Goal: Use online tool/utility: Utilize a website feature to perform a specific function

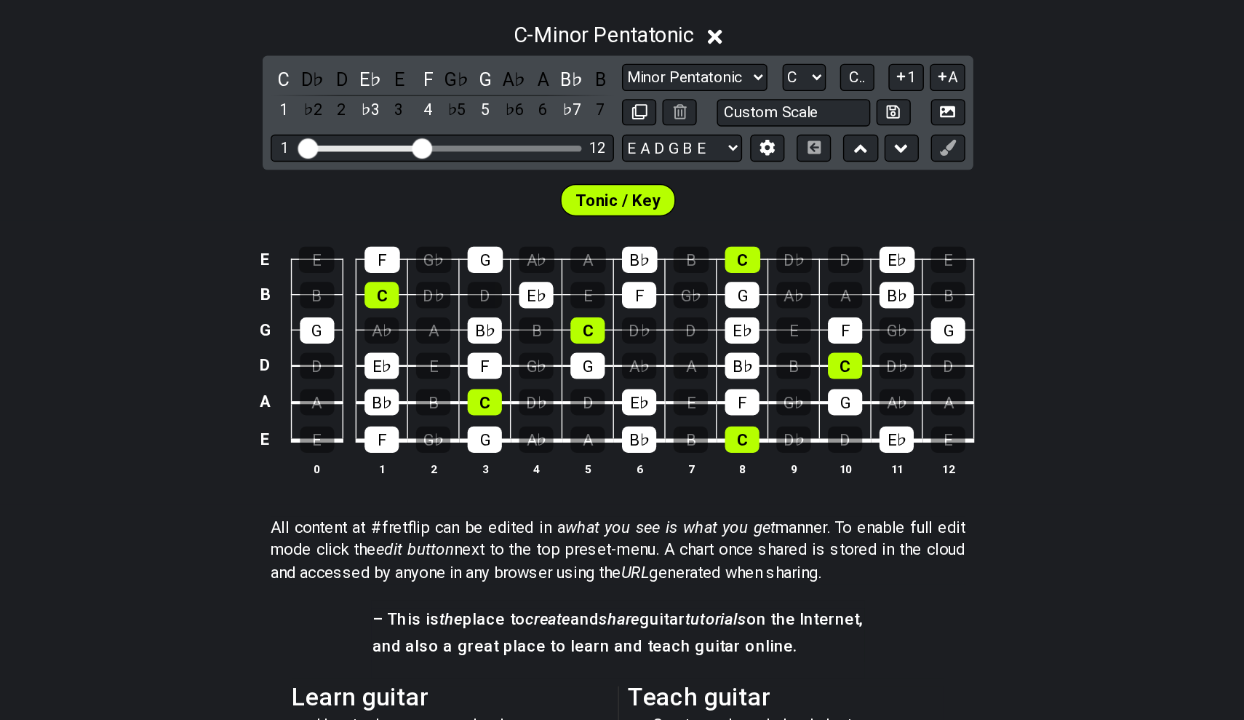
scroll to position [180, 0]
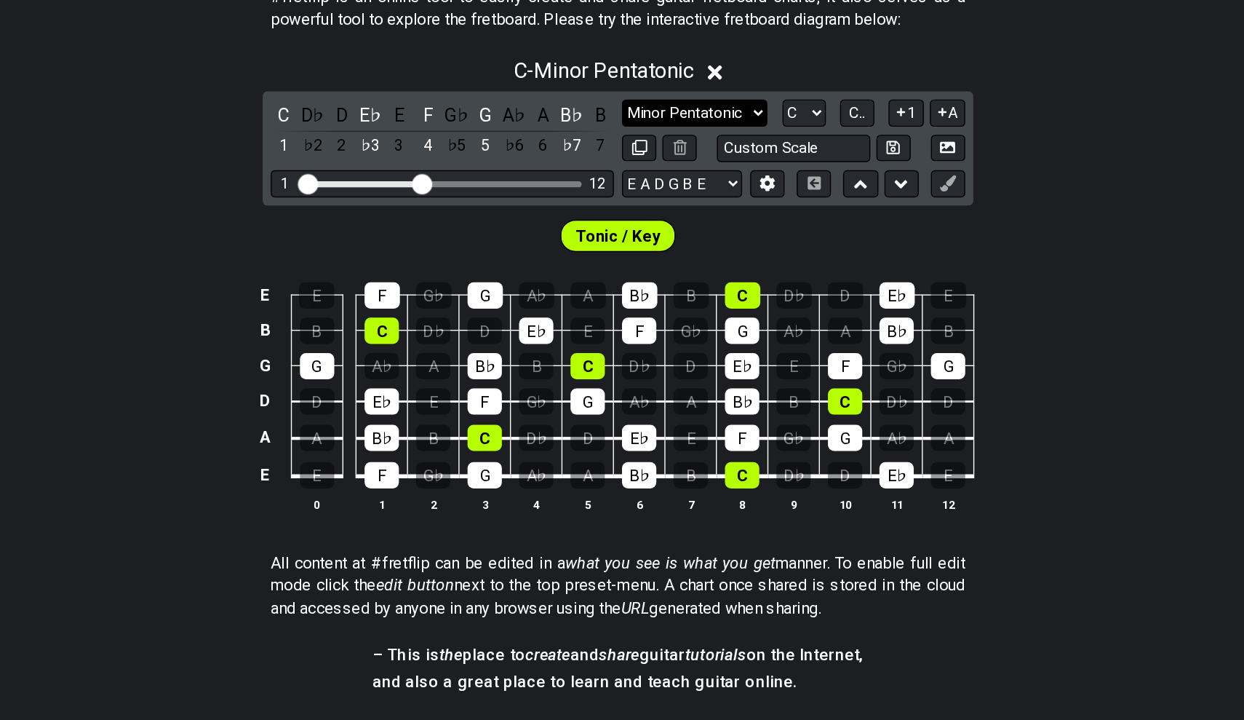
select select "Major / [PERSON_NAME]"
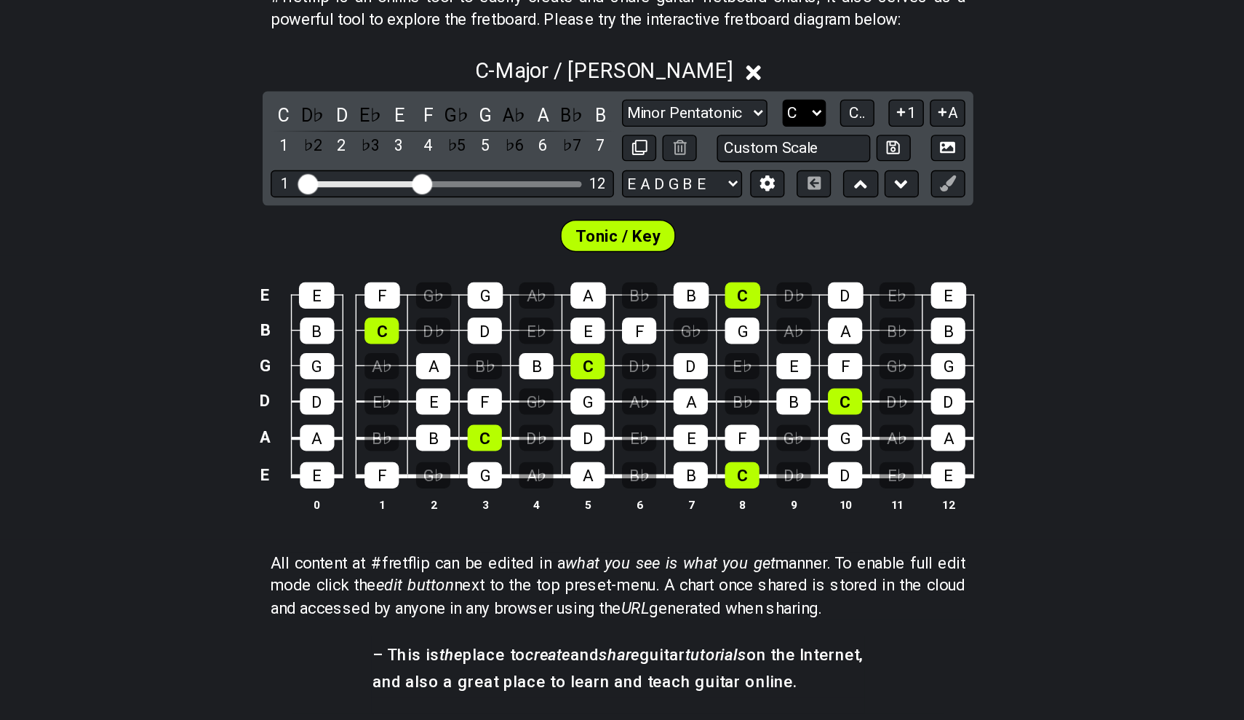
select select "A"
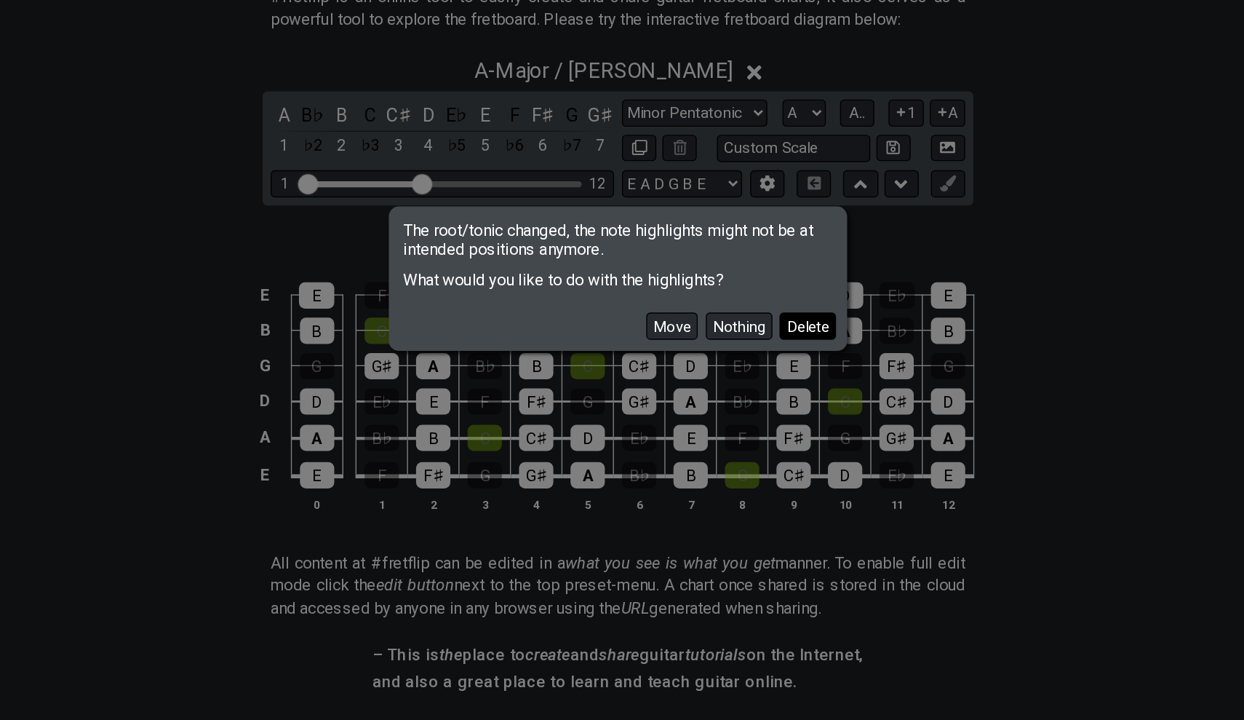
click at [738, 384] on button "Delete" at bounding box center [758, 394] width 41 height 20
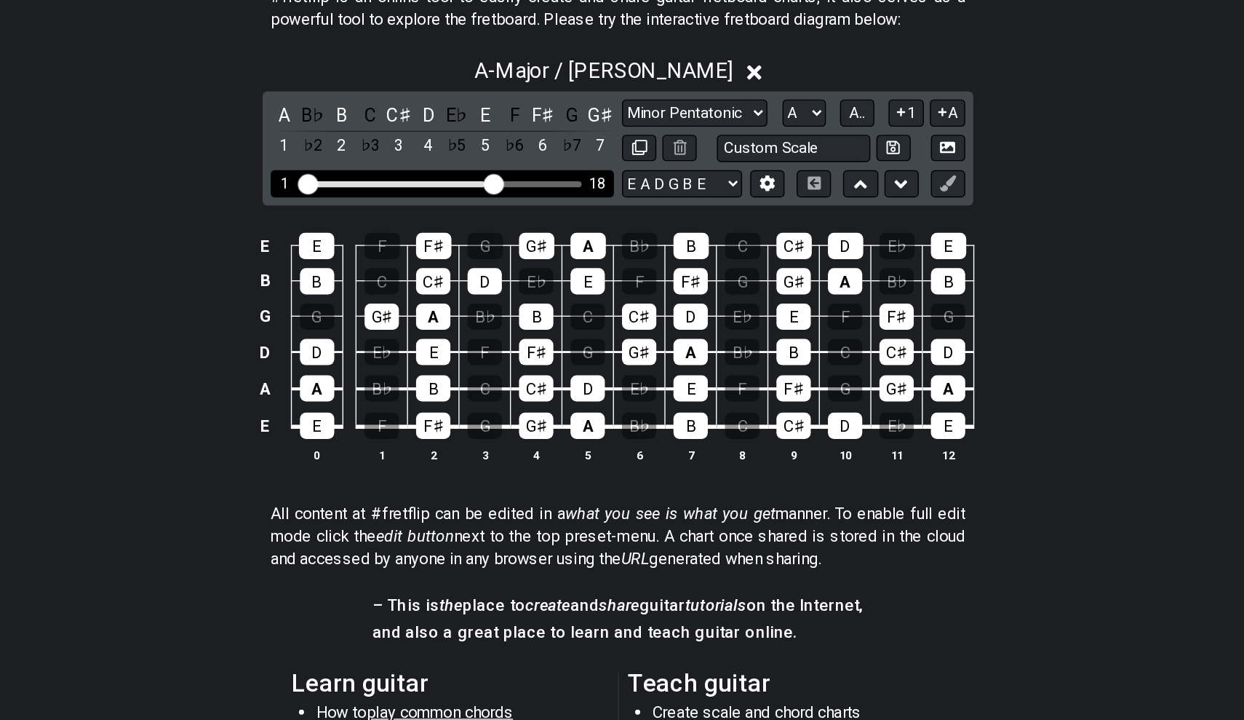
drag, startPoint x: 308, startPoint y: 129, endPoint x: 357, endPoint y: 129, distance: 48.7
click at [392, 290] on input "Visible fret range" at bounding box center [495, 290] width 207 height 0
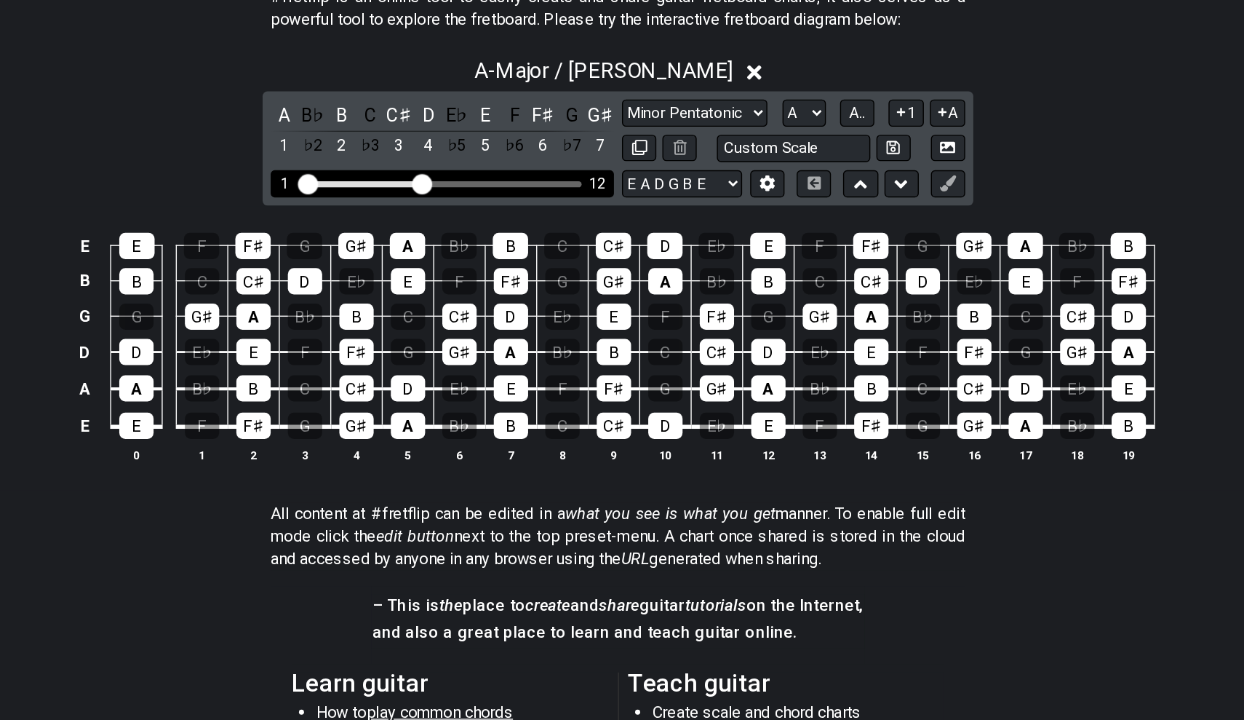
drag, startPoint x: 353, startPoint y: 131, endPoint x: 303, endPoint y: 134, distance: 49.6
click at [392, 290] on input "Visible fret range" at bounding box center [495, 290] width 207 height 0
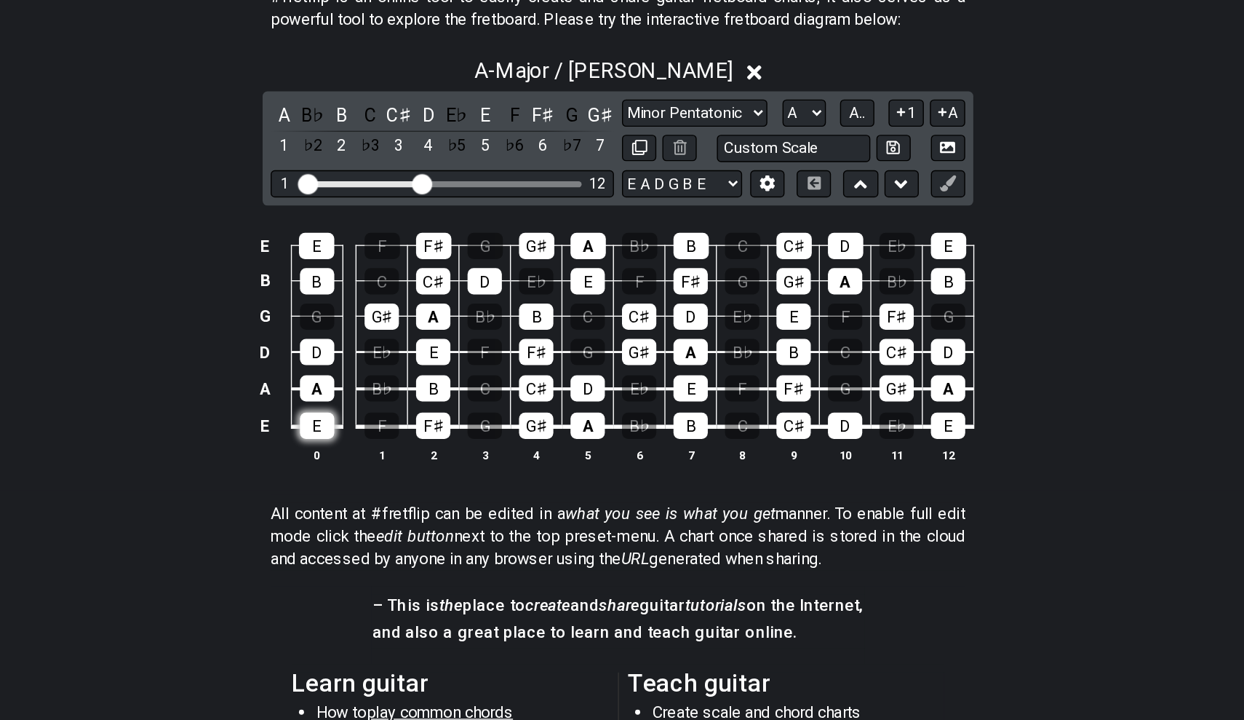
click at [393, 456] on div "E" at bounding box center [405, 465] width 25 height 19
click at [471, 439] on td "F♯" at bounding box center [489, 453] width 37 height 28
click at [477, 456] on div "F♯" at bounding box center [489, 465] width 25 height 19
click at [551, 456] on div "G♯" at bounding box center [563, 465] width 25 height 19
click at [588, 456] on div "A" at bounding box center [600, 465] width 25 height 19
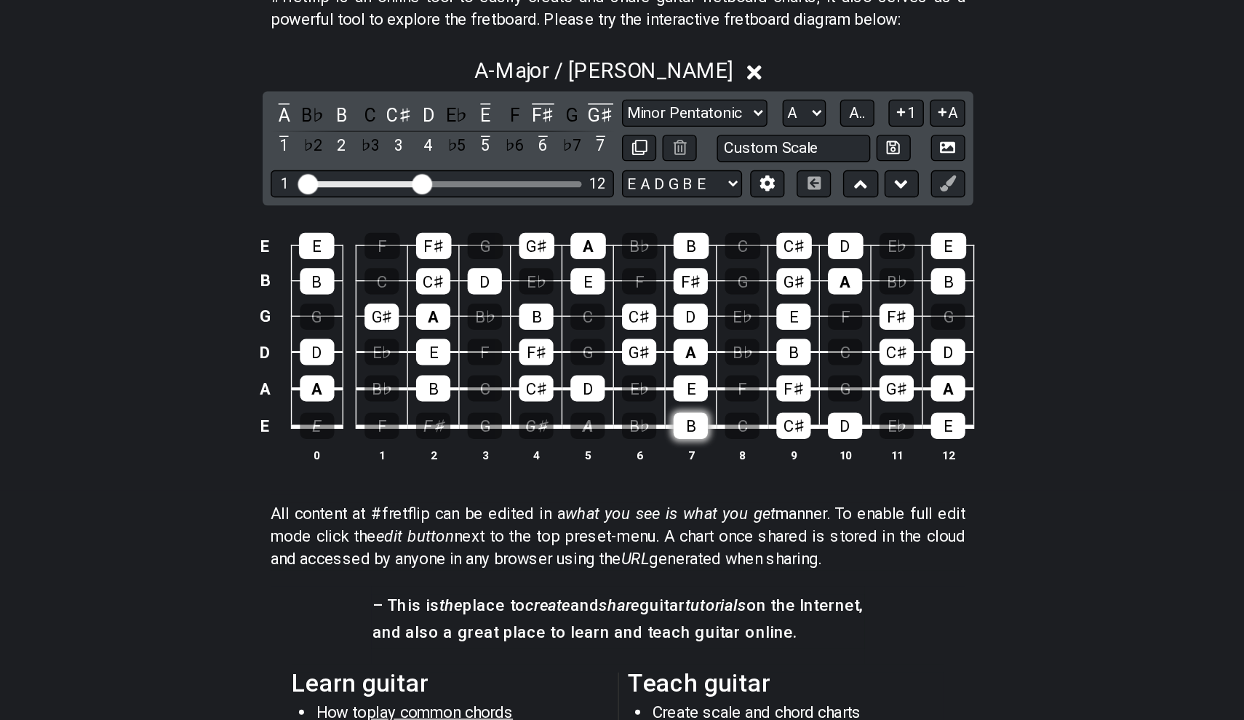
click at [662, 456] on div "B" at bounding box center [674, 465] width 25 height 19
click at [736, 456] on div "C♯" at bounding box center [748, 465] width 25 height 19
click at [768, 439] on td "D" at bounding box center [786, 453] width 37 height 28
click at [773, 456] on div "D" at bounding box center [785, 465] width 25 height 19
click at [848, 456] on div "E" at bounding box center [860, 465] width 25 height 19
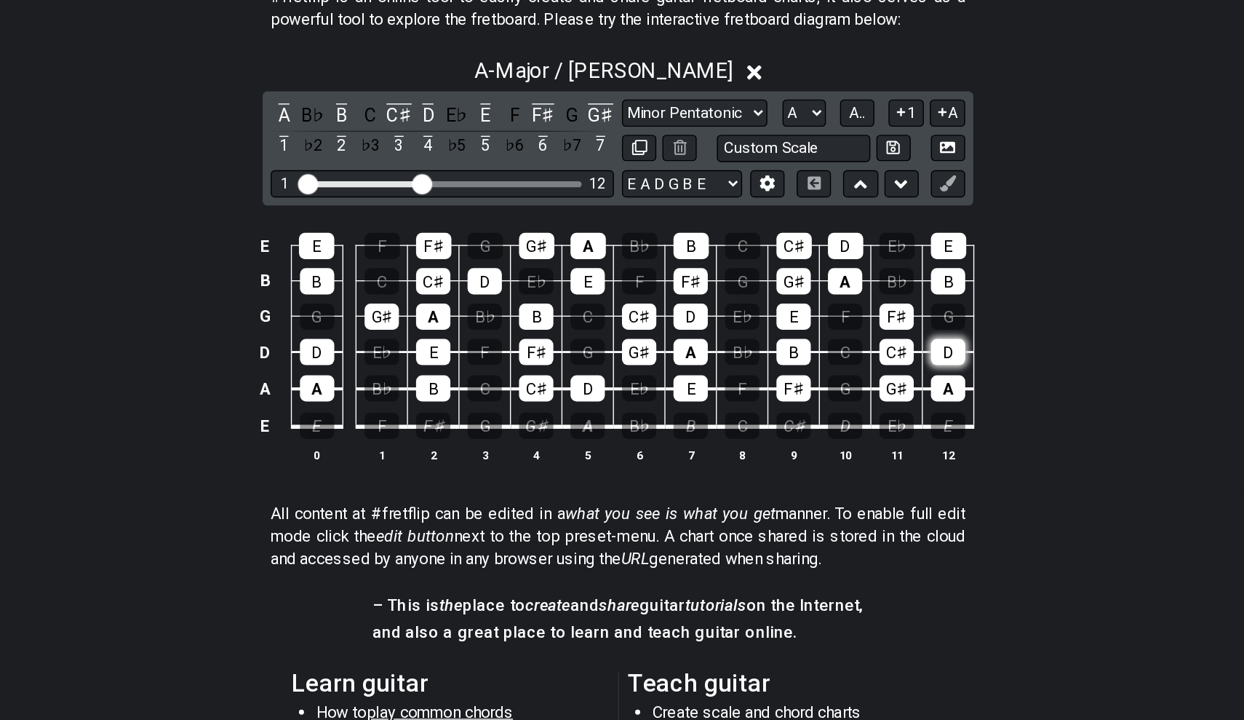
click at [848, 403] on div "D" at bounding box center [860, 412] width 25 height 19
click at [810, 403] on div "C♯" at bounding box center [822, 412] width 25 height 19
click at [736, 403] on div "B" at bounding box center [748, 412] width 25 height 19
click at [662, 403] on div "A" at bounding box center [674, 412] width 25 height 19
click at [625, 403] on div "G♯" at bounding box center [637, 412] width 25 height 19
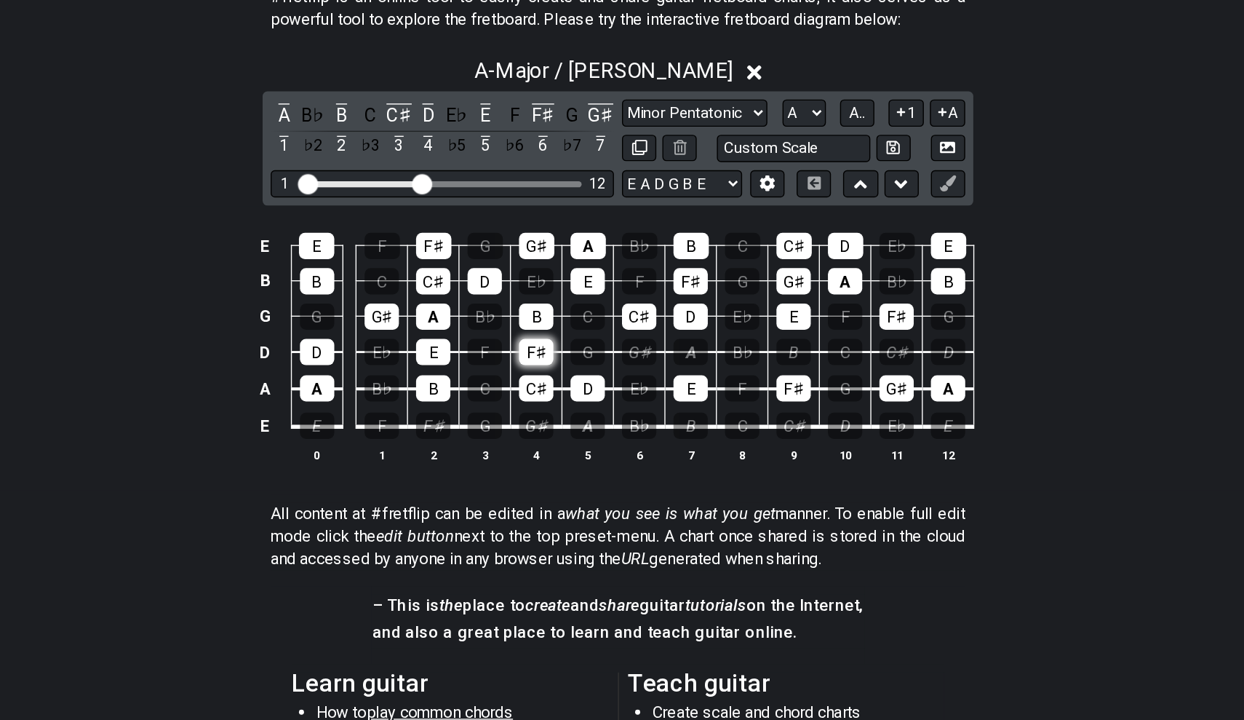
click at [551, 403] on div "F♯" at bounding box center [563, 412] width 25 height 19
click at [477, 403] on div "E" at bounding box center [489, 412] width 25 height 19
click at [393, 403] on div "D" at bounding box center [405, 412] width 25 height 19
click at [439, 378] on div "G♯" at bounding box center [451, 387] width 25 height 19
click at [393, 352] on div "B" at bounding box center [405, 361] width 25 height 19
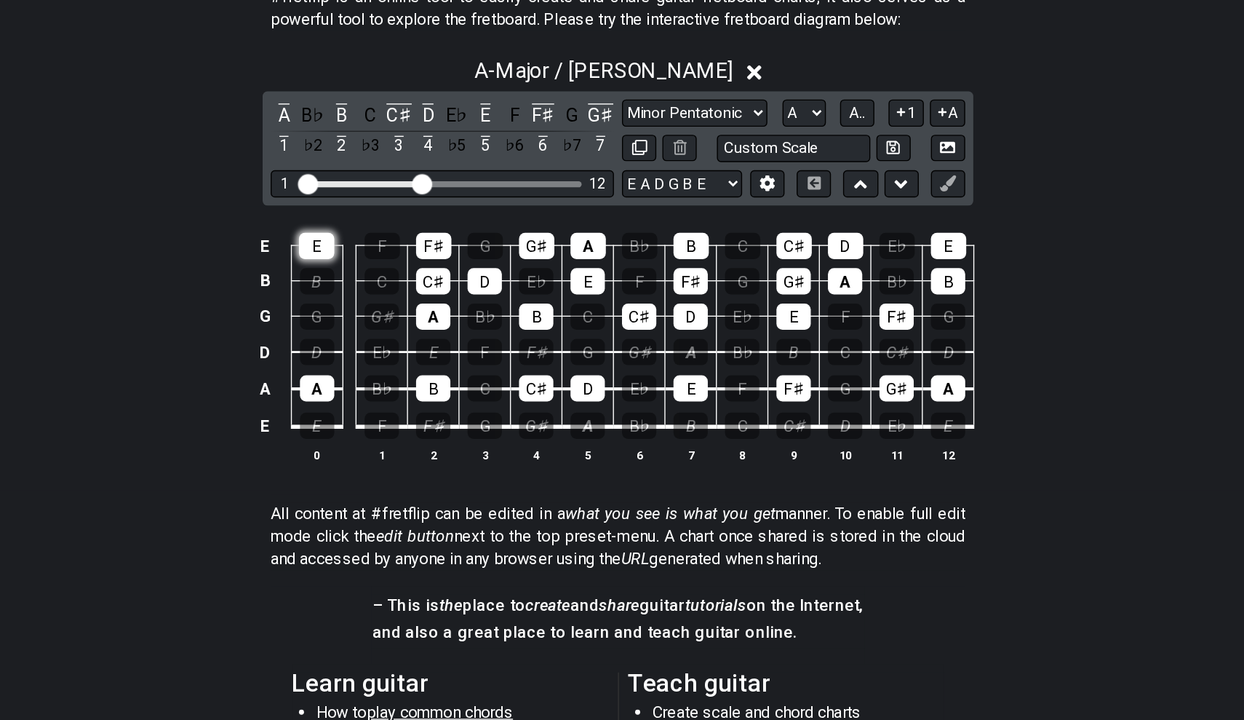
click at [392, 327] on div "E" at bounding box center [404, 336] width 25 height 19
click at [477, 327] on div "F♯" at bounding box center [489, 336] width 25 height 19
click at [477, 352] on div "C♯" at bounding box center [489, 361] width 25 height 19
click at [477, 378] on div "A" at bounding box center [489, 387] width 25 height 19
click at [514, 352] on div "D" at bounding box center [526, 361] width 25 height 19
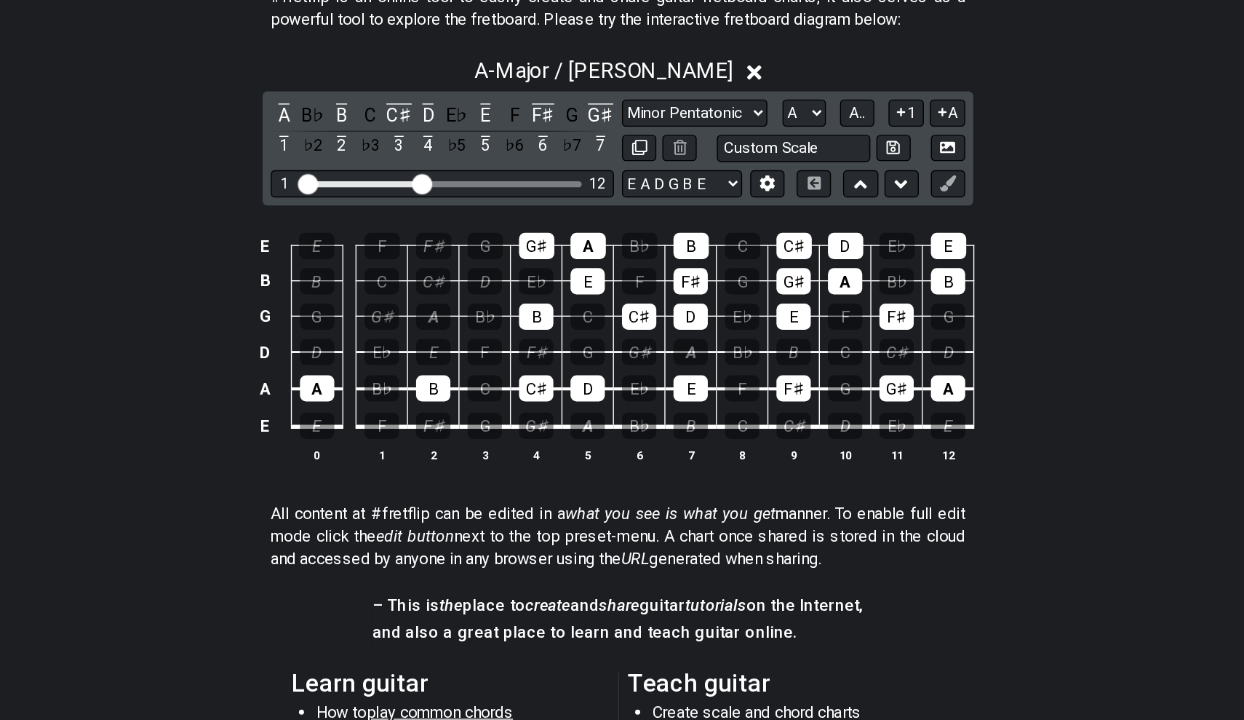
click at [545, 336] on td "E♭" at bounding box center [563, 348] width 37 height 25
click at [551, 327] on div "G♯" at bounding box center [563, 336] width 25 height 19
click at [551, 378] on div "B" at bounding box center [563, 387] width 25 height 19
click at [588, 352] on div "E" at bounding box center [600, 361] width 25 height 19
click at [588, 327] on div "A" at bounding box center [600, 336] width 25 height 19
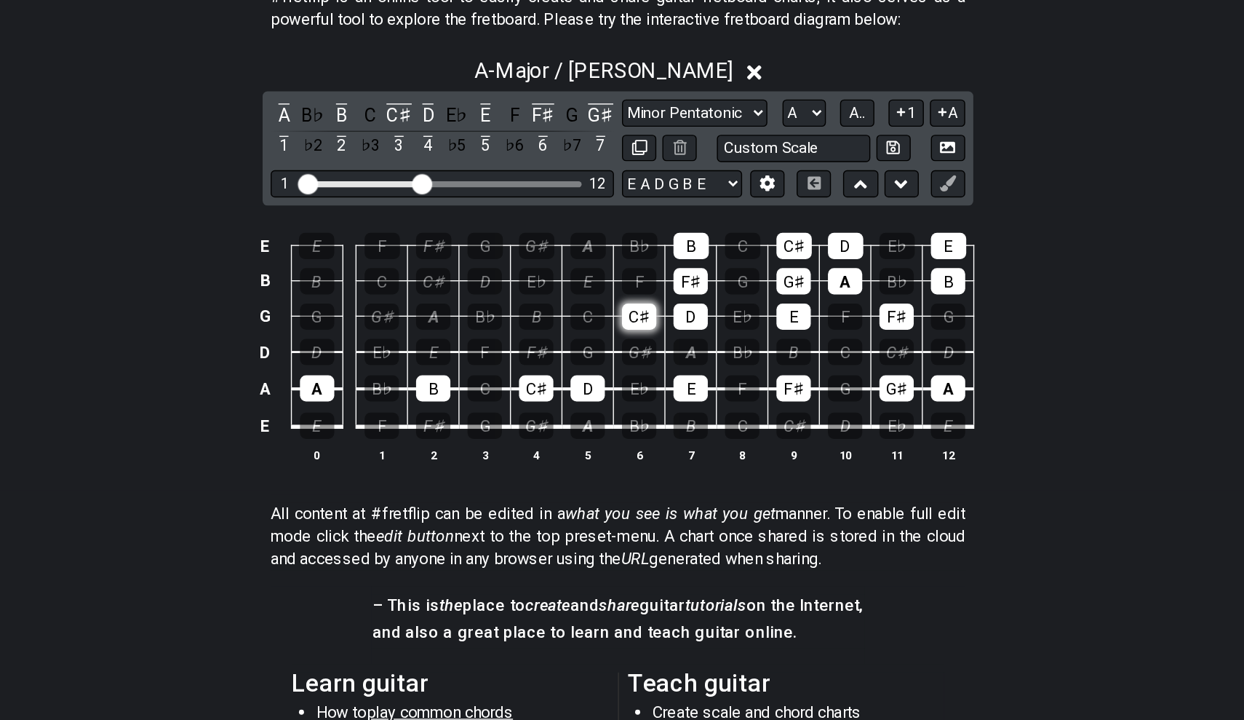
click at [625, 378] on div "C♯" at bounding box center [637, 387] width 25 height 19
click at [662, 352] on div "F♯" at bounding box center [674, 361] width 25 height 19
click at [656, 362] on td "D" at bounding box center [674, 374] width 37 height 25
click at [662, 378] on div "D" at bounding box center [674, 387] width 25 height 19
click at [662, 327] on div "B" at bounding box center [674, 336] width 25 height 19
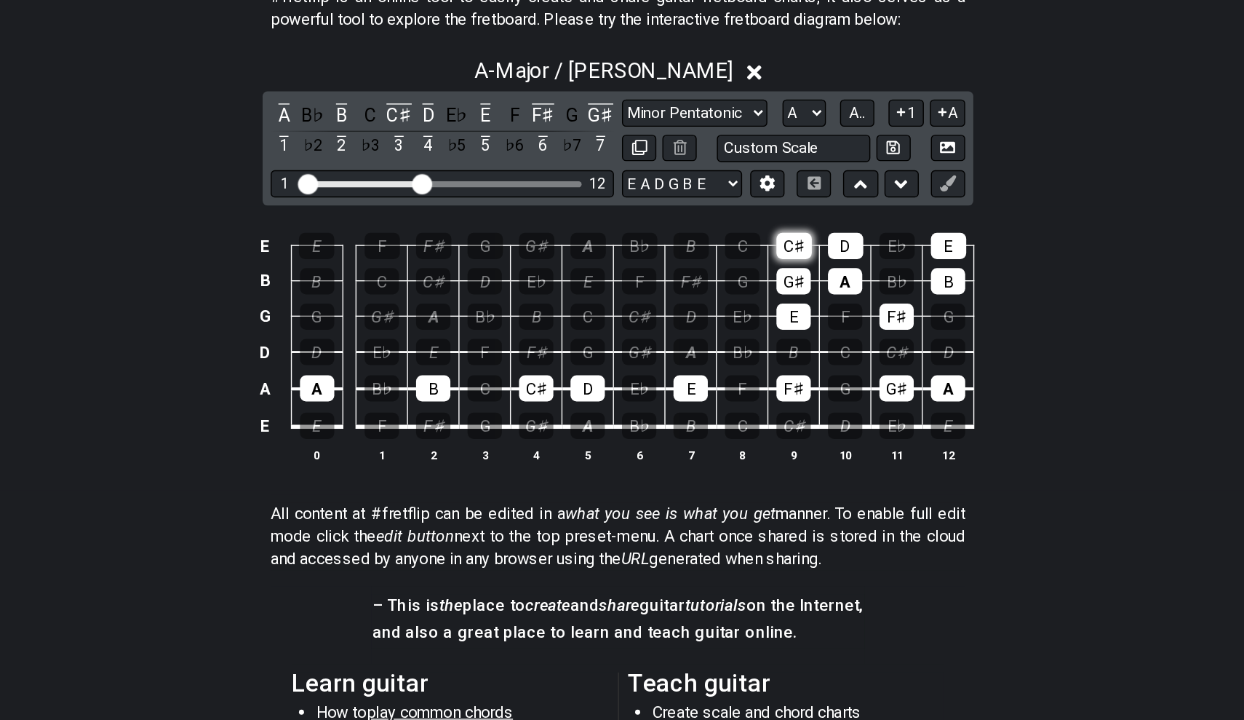
click at [736, 327] on div "C♯" at bounding box center [748, 336] width 25 height 19
click at [736, 352] on div "G♯" at bounding box center [748, 361] width 25 height 19
click at [736, 378] on div "E" at bounding box center [748, 387] width 25 height 19
click at [773, 352] on div "A" at bounding box center [785, 361] width 25 height 19
click at [773, 327] on div "D" at bounding box center [785, 336] width 25 height 19
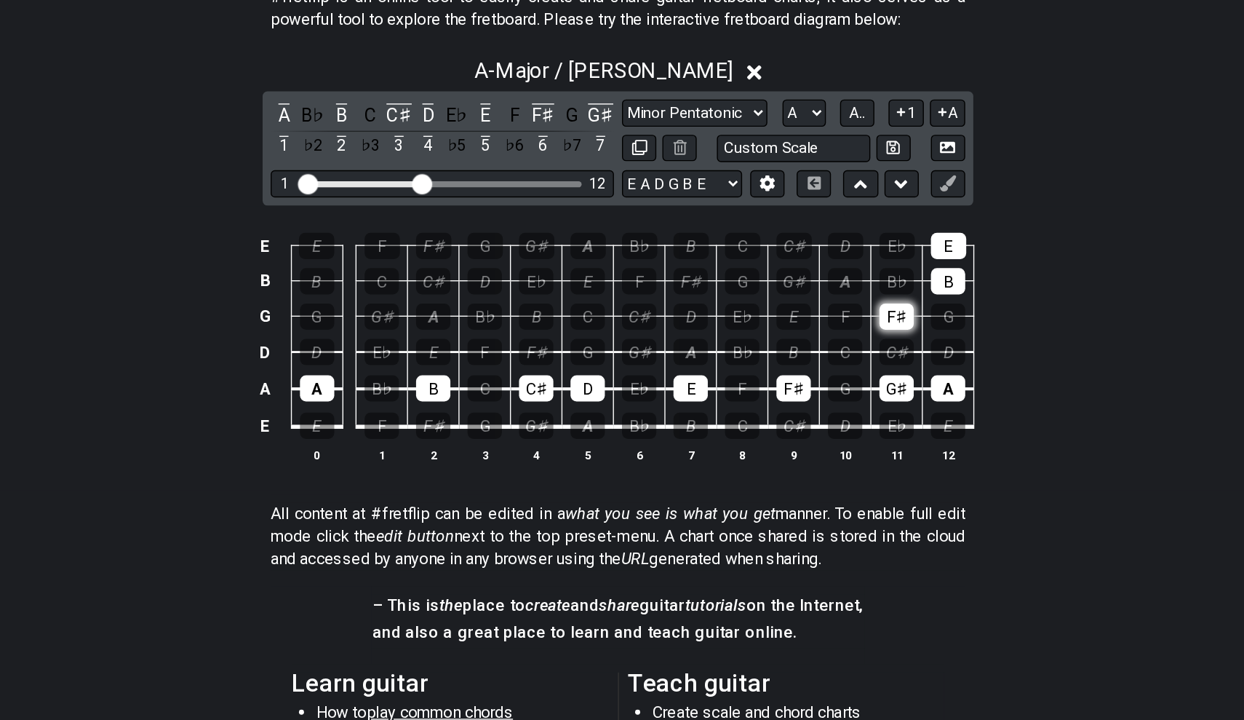
click at [810, 378] on div "F♯" at bounding box center [822, 387] width 25 height 19
click at [848, 352] on div "B" at bounding box center [860, 361] width 25 height 19
click at [848, 327] on div "E" at bounding box center [860, 336] width 25 height 19
click at [588, 456] on div "A" at bounding box center [600, 465] width 25 height 19
click at [393, 429] on div "A" at bounding box center [405, 438] width 25 height 19
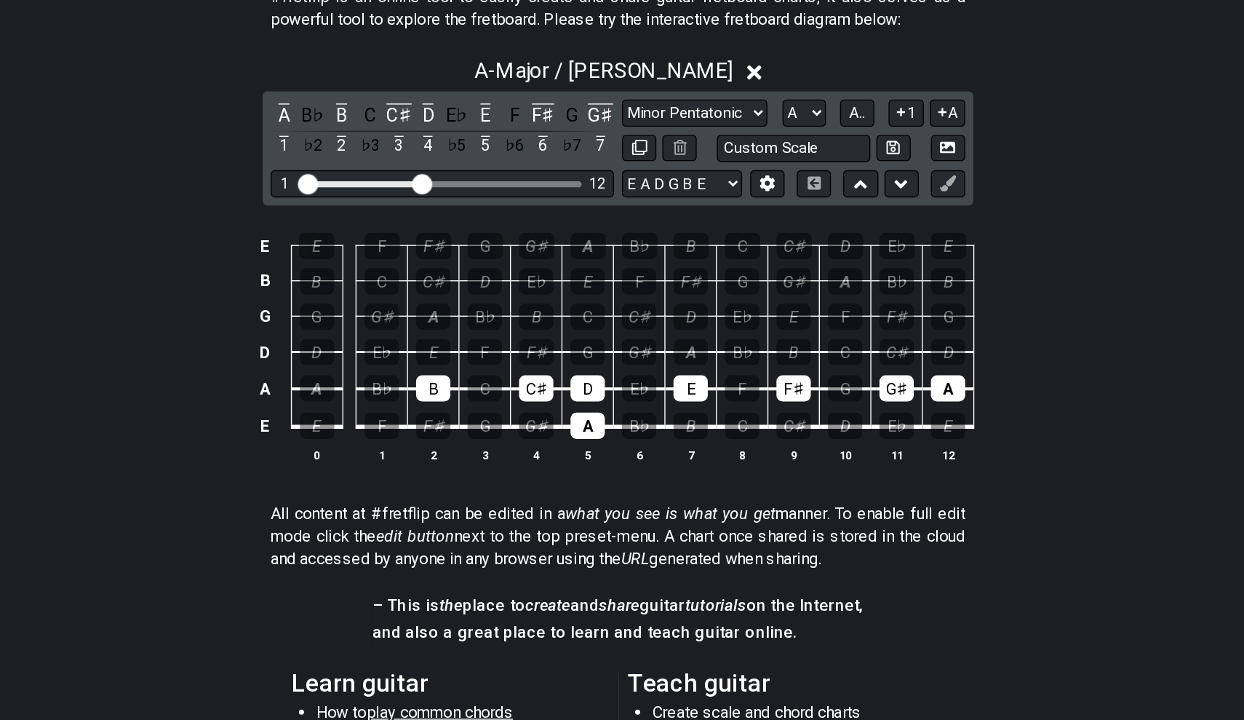
click at [471, 439] on td "F♯" at bounding box center [489, 453] width 37 height 28
click at [477, 429] on div "B" at bounding box center [489, 438] width 25 height 19
click at [551, 429] on div "C♯" at bounding box center [563, 438] width 25 height 19
click at [662, 429] on div "E" at bounding box center [674, 438] width 25 height 19
click at [588, 429] on div "D" at bounding box center [600, 438] width 25 height 19
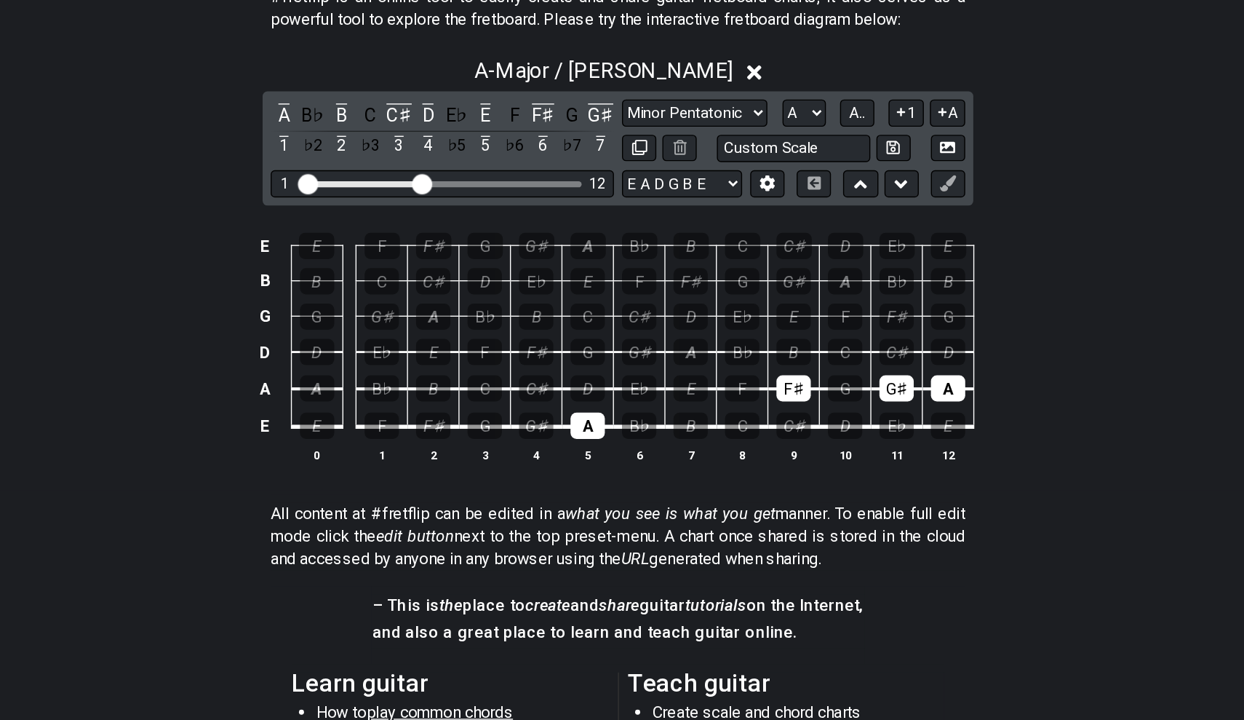
click at [730, 439] on td "C♯" at bounding box center [748, 453] width 37 height 28
click at [736, 429] on div "F♯" at bounding box center [748, 438] width 25 height 19
click at [810, 429] on div "G♯" at bounding box center [822, 438] width 25 height 19
click at [848, 429] on div "A" at bounding box center [860, 438] width 25 height 19
click at [662, 456] on div "B" at bounding box center [674, 465] width 25 height 19
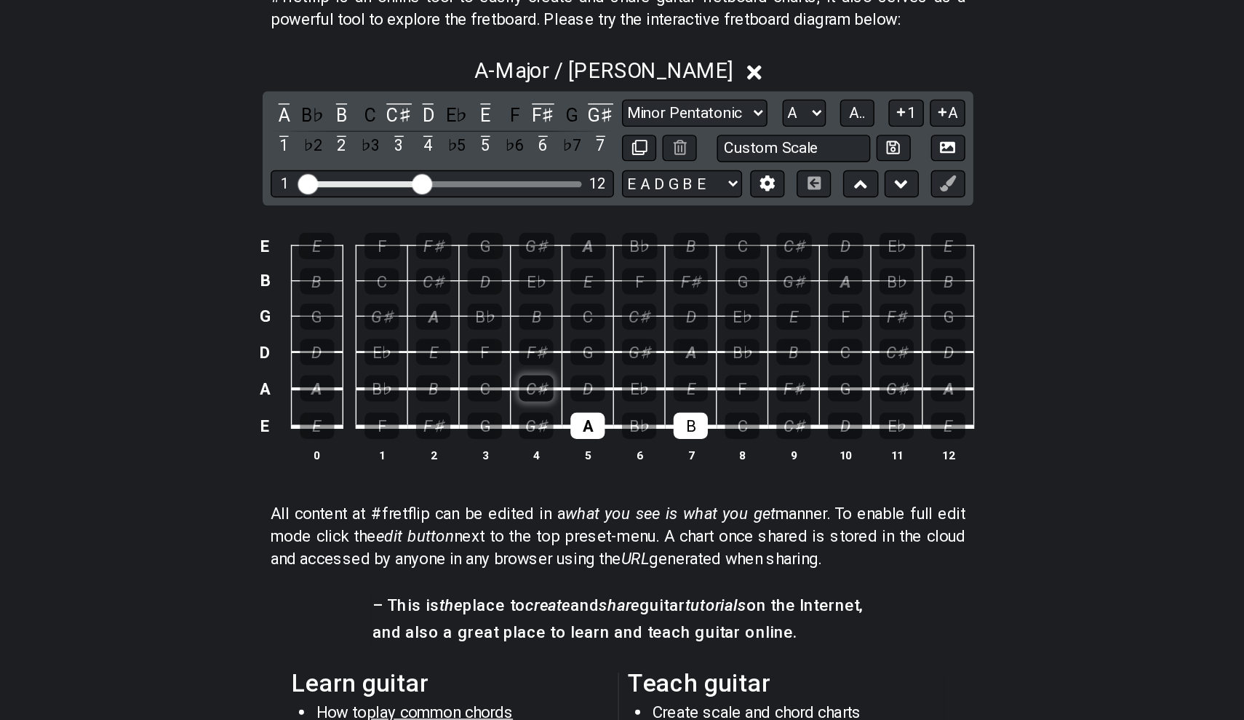
click at [551, 429] on div "C♯" at bounding box center [563, 438] width 25 height 19
click at [582, 413] on td "D" at bounding box center [600, 426] width 37 height 27
click at [588, 429] on div "D" at bounding box center [600, 438] width 25 height 19
click at [662, 429] on div "E" at bounding box center [674, 438] width 25 height 19
click at [551, 403] on div "F♯" at bounding box center [563, 412] width 25 height 19
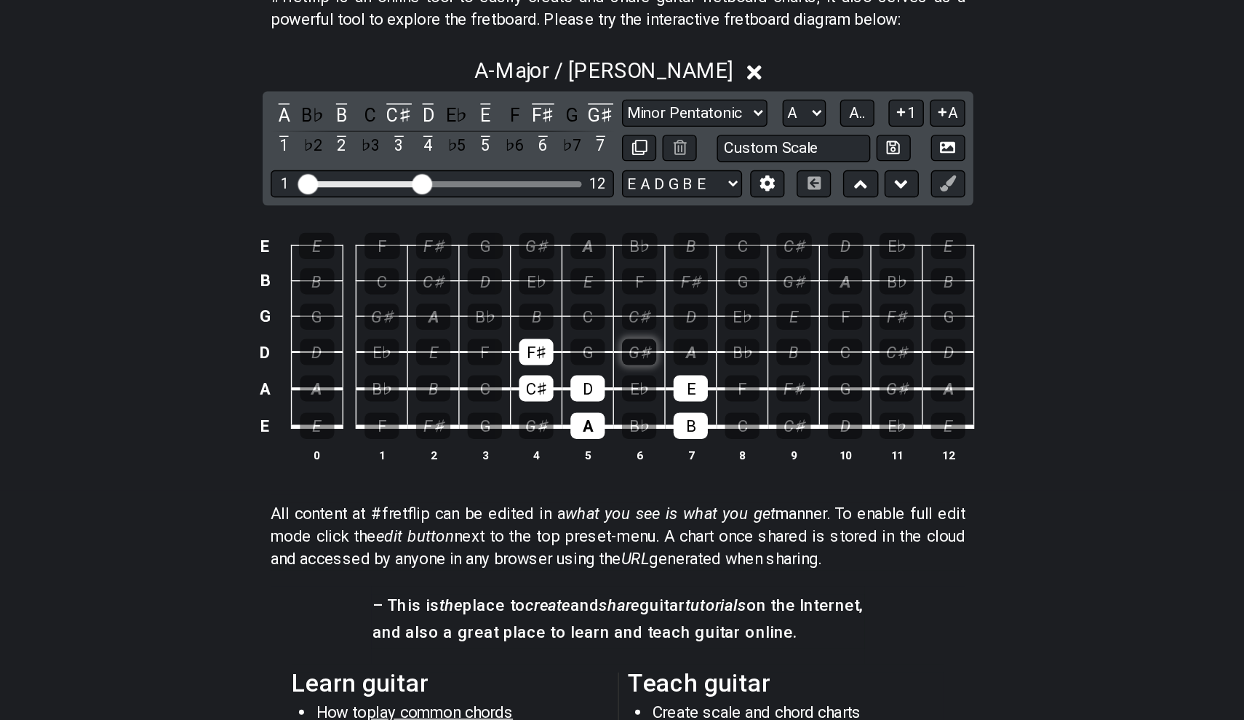
click at [625, 403] on div "G♯" at bounding box center [637, 412] width 25 height 19
click at [662, 403] on div "A" at bounding box center [674, 412] width 25 height 19
click at [551, 378] on div "B" at bounding box center [563, 387] width 25 height 19
click at [588, 378] on div "C" at bounding box center [600, 387] width 25 height 19
click at [582, 362] on td "C" at bounding box center [600, 374] width 37 height 25
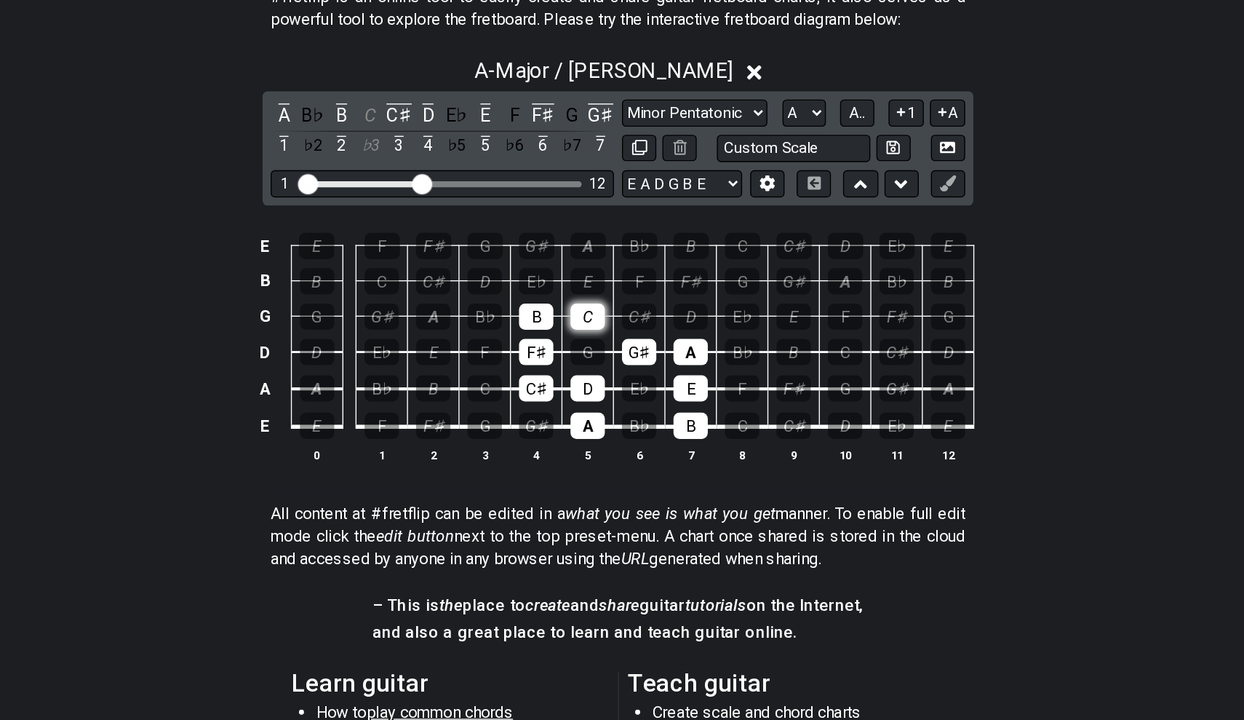
click at [588, 378] on div "C" at bounding box center [600, 387] width 25 height 19
click at [625, 378] on div "C♯" at bounding box center [637, 387] width 25 height 19
click at [662, 378] on div "D" at bounding box center [674, 387] width 25 height 19
click at [588, 352] on div "E" at bounding box center [600, 361] width 25 height 19
click at [662, 352] on div "F♯" at bounding box center [674, 361] width 25 height 19
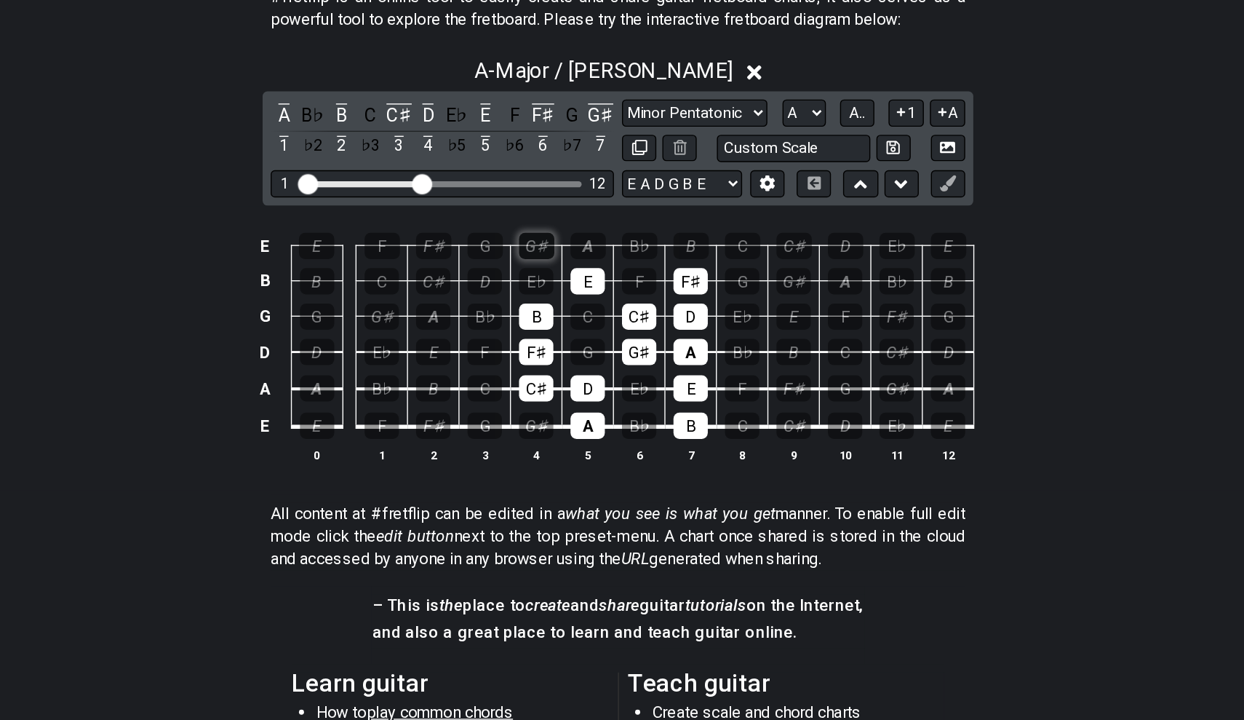
click at [551, 327] on div "G♯" at bounding box center [563, 336] width 25 height 19
click at [588, 327] on div "A" at bounding box center [600, 336] width 25 height 19
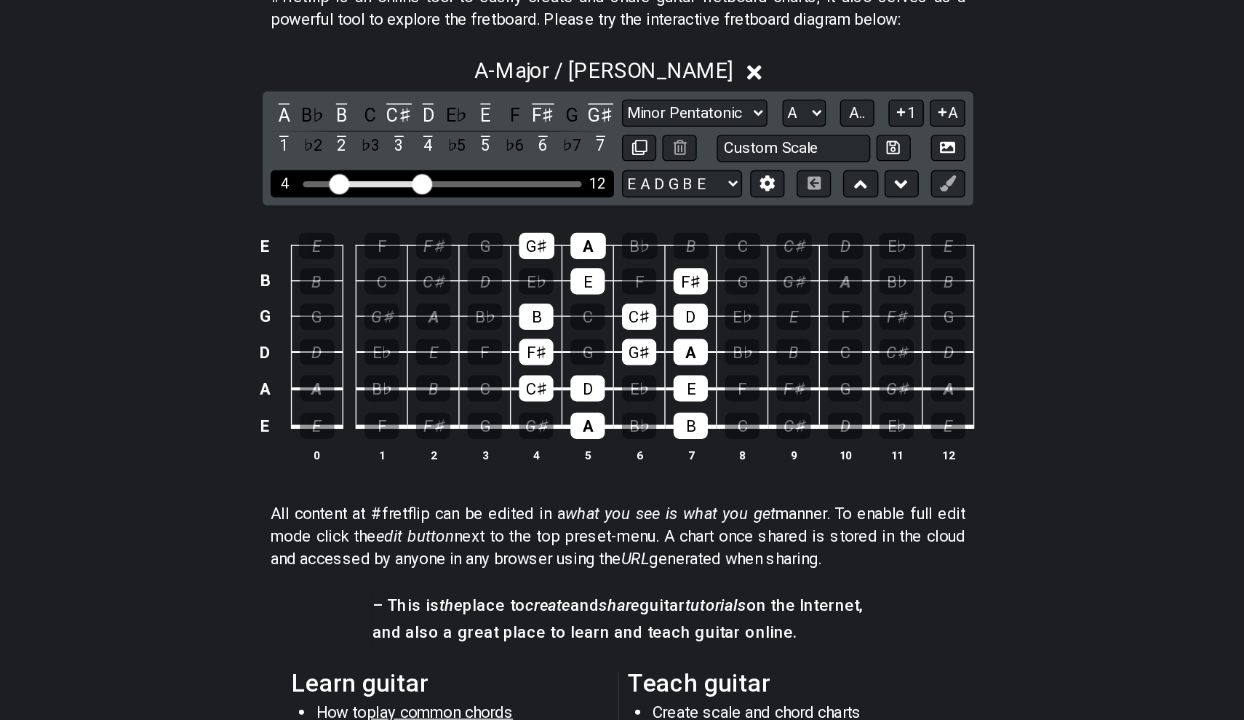
drag, startPoint x: 220, startPoint y: 127, endPoint x: 242, endPoint y: 127, distance: 21.1
click at [392, 290] on input "Visible fret range" at bounding box center [495, 290] width 207 height 0
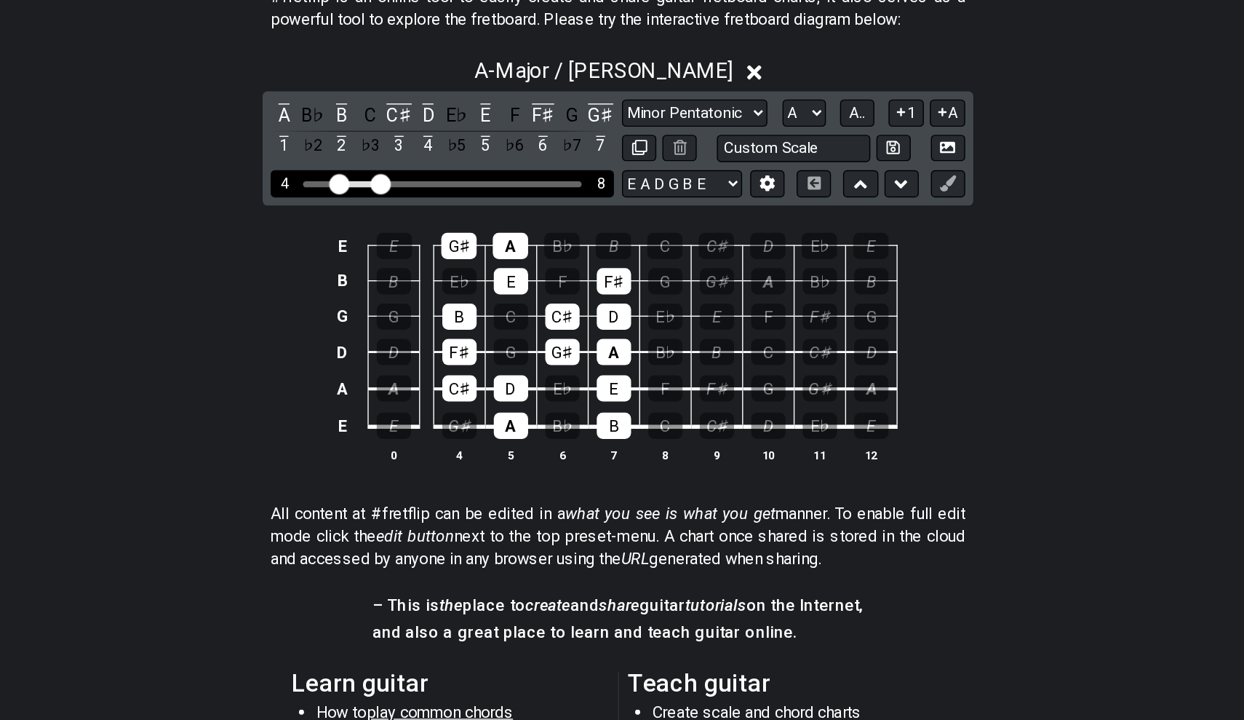
drag, startPoint x: 302, startPoint y: 132, endPoint x: 272, endPoint y: 127, distance: 30.3
click at [392, 290] on input "Visible fret range" at bounding box center [495, 290] width 207 height 0
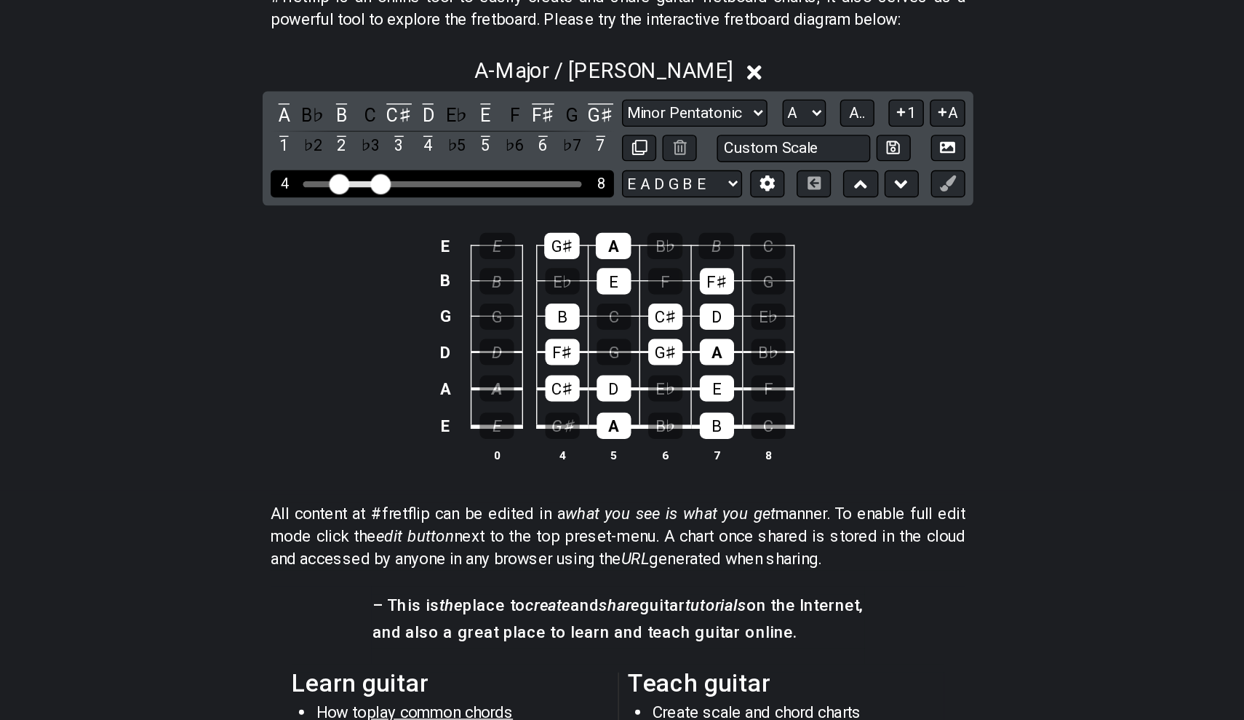
click at [392, 290] on input "Visible fret range" at bounding box center [495, 290] width 207 height 0
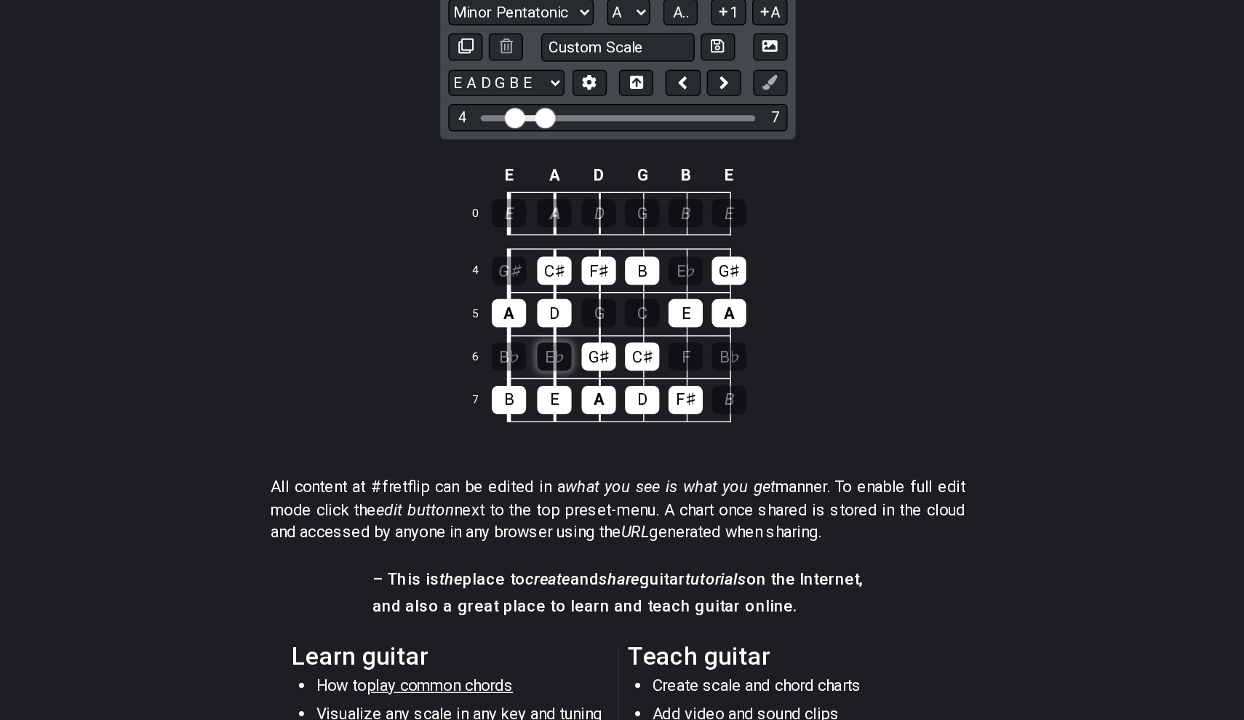
scroll to position [299, 0]
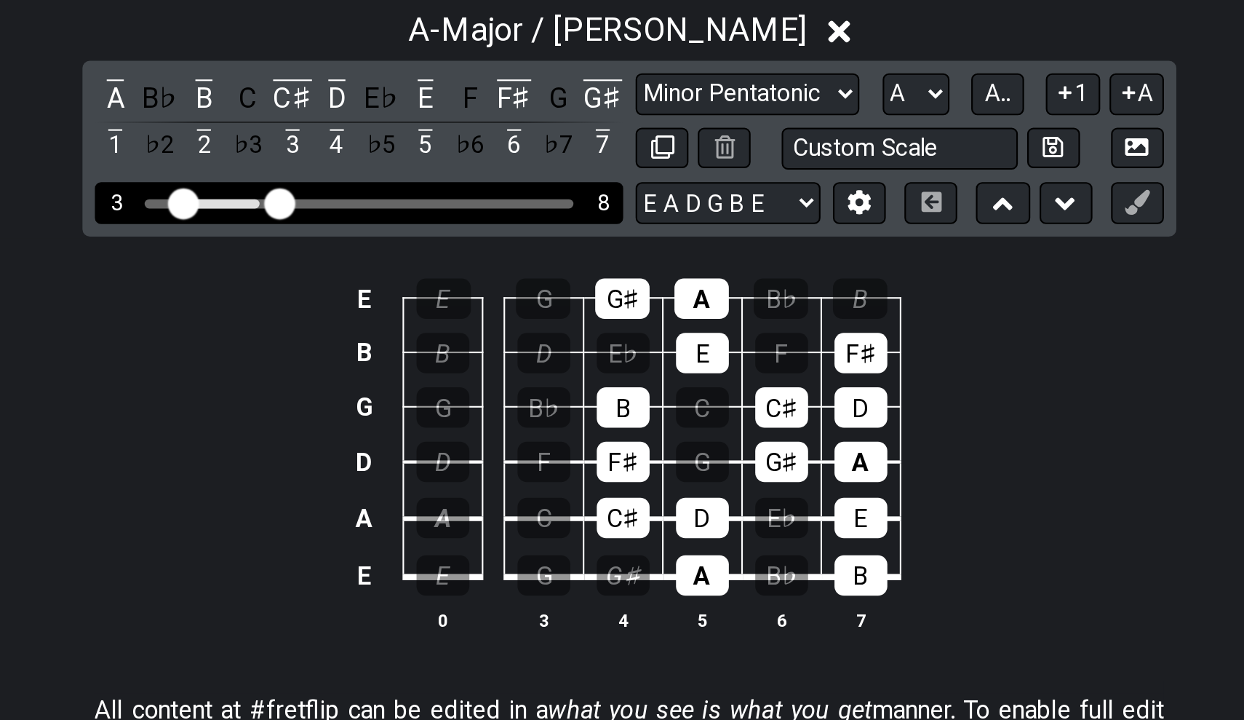
drag, startPoint x: 116, startPoint y: 98, endPoint x: 129, endPoint y: 98, distance: 13.1
click at [392, 171] on input "Visible fret range" at bounding box center [495, 171] width 207 height 0
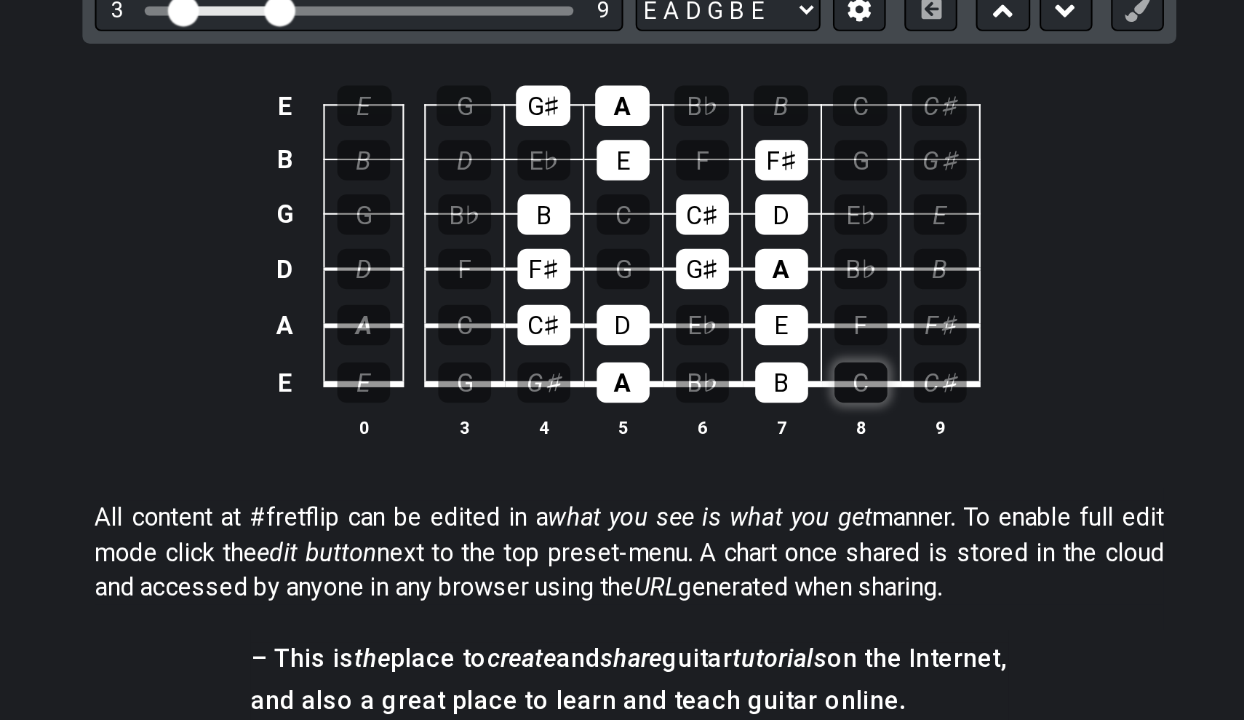
click at [718, 337] on div "C" at bounding box center [730, 346] width 25 height 19
click at [570, 310] on div "C♯" at bounding box center [582, 319] width 25 height 19
click at [718, 310] on div "F" at bounding box center [730, 319] width 25 height 19
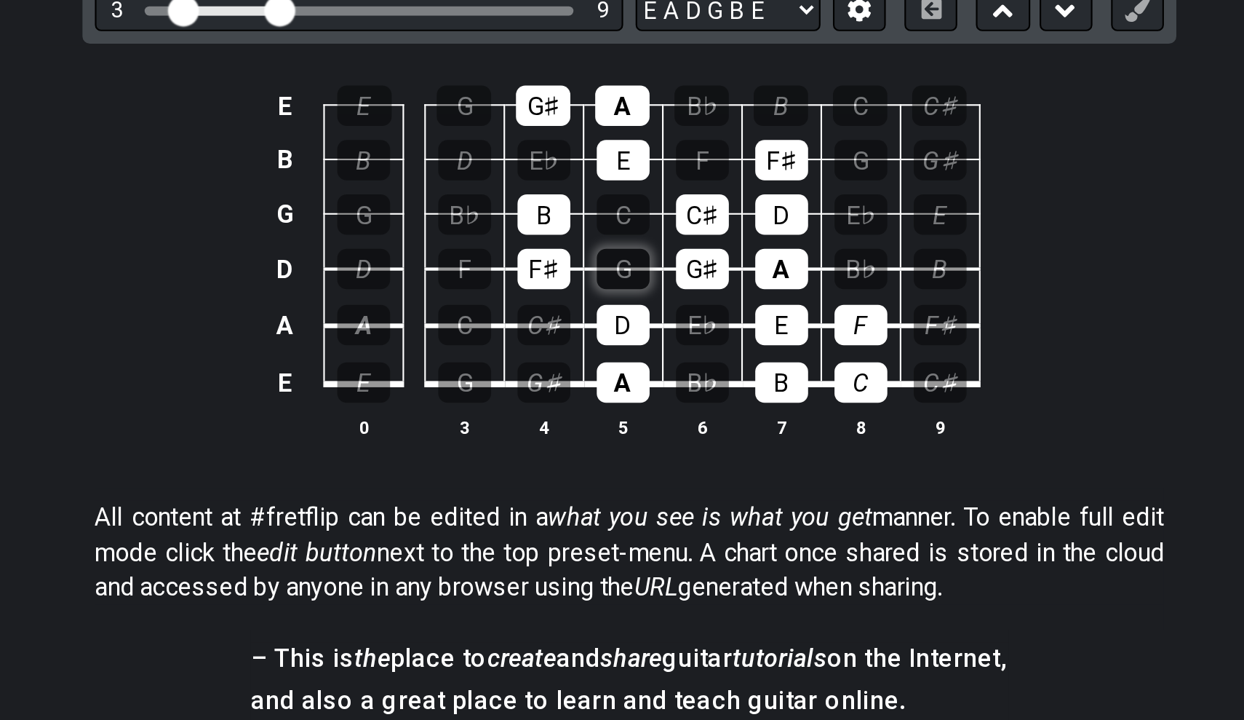
click at [607, 284] on div "G" at bounding box center [619, 293] width 25 height 19
click at [570, 284] on div "F♯" at bounding box center [582, 293] width 25 height 19
click at [644, 284] on div "G♯" at bounding box center [656, 293] width 25 height 19
click at [637, 268] on td "G♯" at bounding box center [655, 281] width 37 height 26
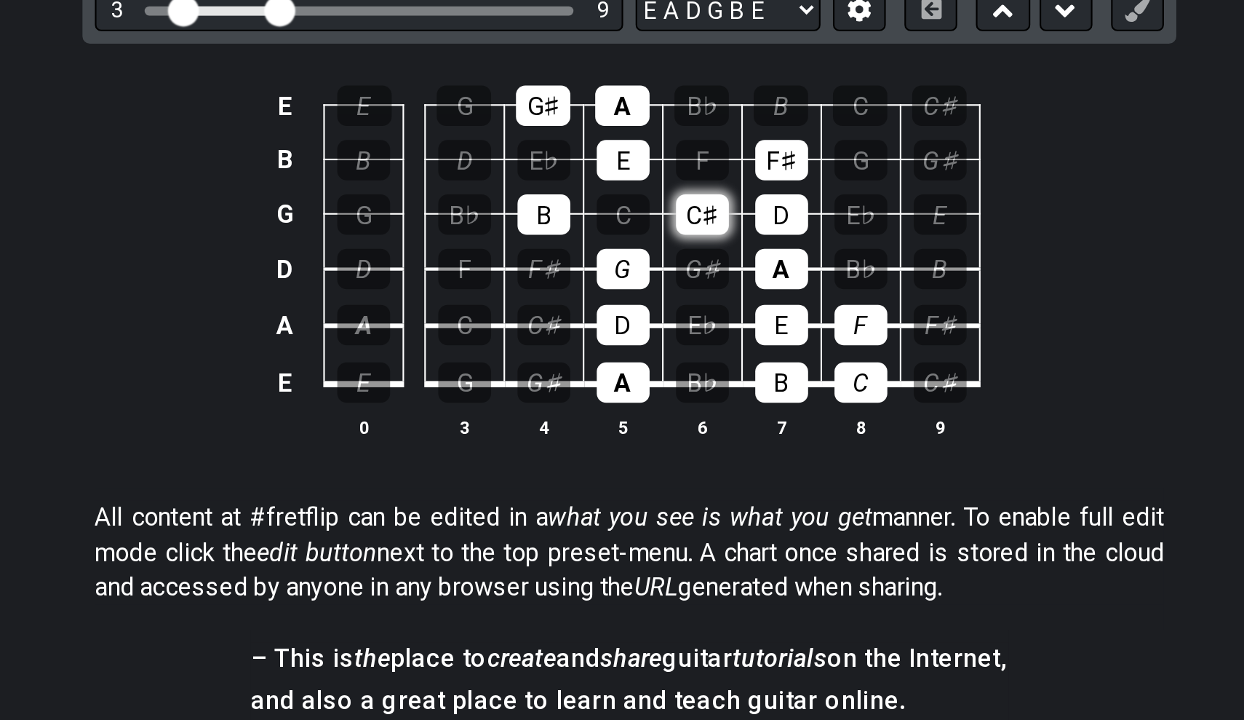
click at [644, 258] on div "C♯" at bounding box center [656, 267] width 25 height 19
click at [570, 258] on div "B" at bounding box center [582, 267] width 25 height 19
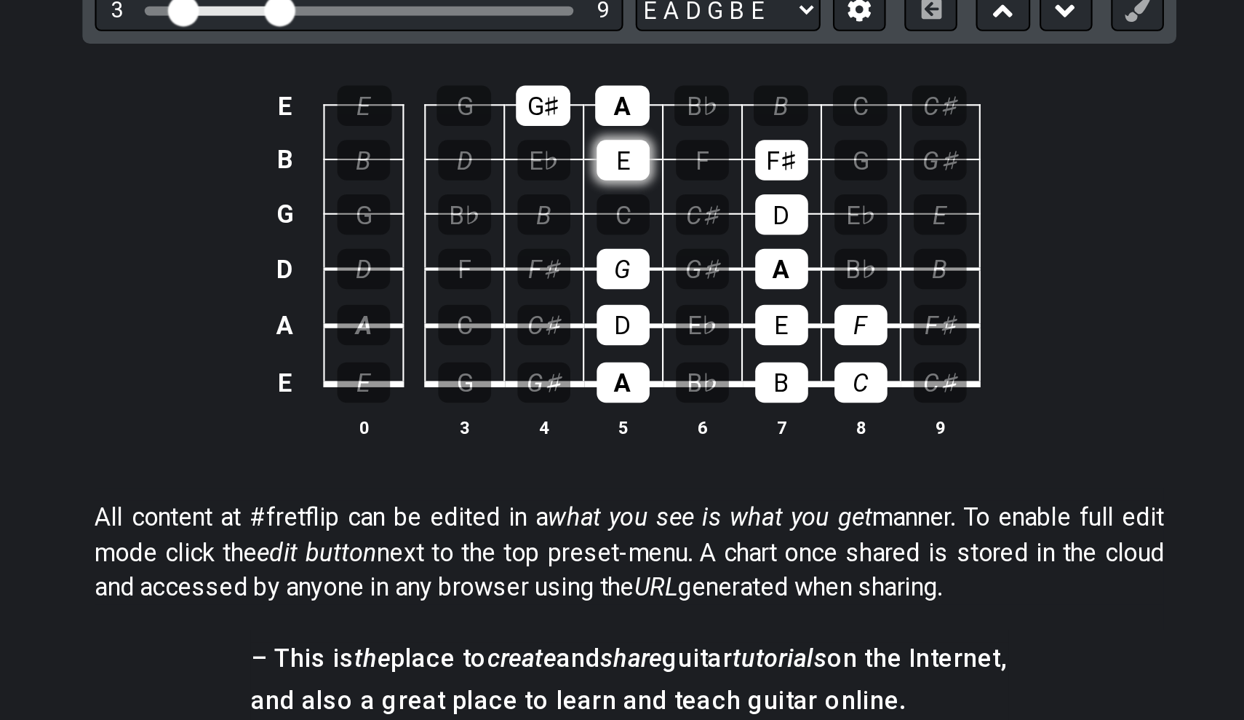
click at [607, 233] on div "E" at bounding box center [619, 242] width 25 height 19
click at [606, 207] on div "A" at bounding box center [618, 216] width 25 height 19
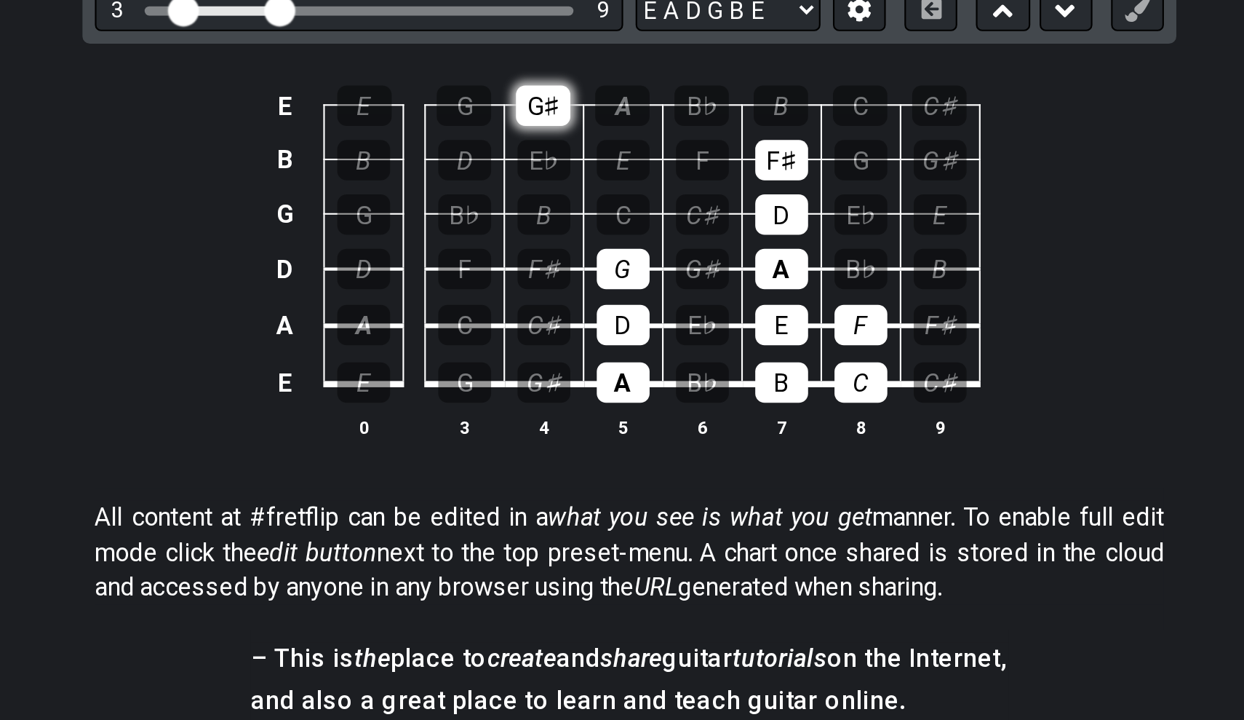
click at [569, 207] on div "G♯" at bounding box center [581, 216] width 25 height 19
click at [681, 233] on div "F♯" at bounding box center [693, 242] width 25 height 19
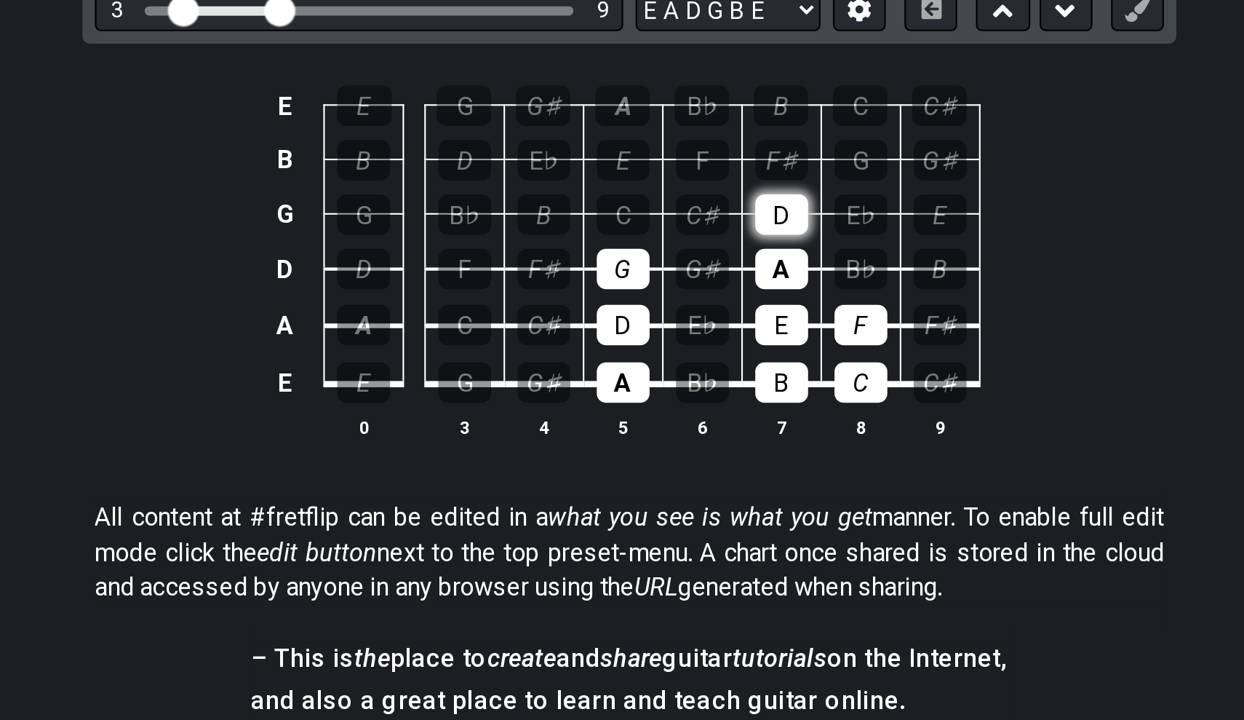
click at [681, 258] on div "D" at bounding box center [693, 267] width 25 height 19
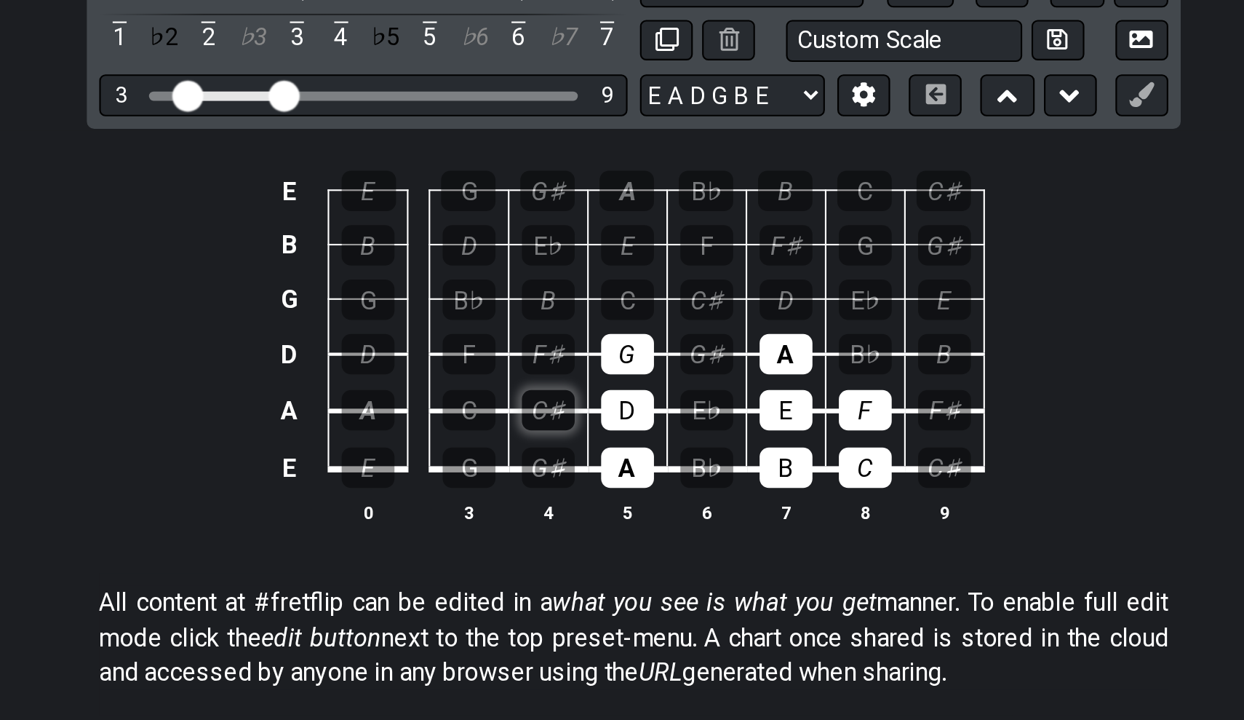
click at [570, 310] on div "C♯" at bounding box center [582, 319] width 25 height 19
click at [718, 310] on div "F" at bounding box center [730, 319] width 25 height 19
click at [570, 284] on div "F♯" at bounding box center [582, 293] width 25 height 19
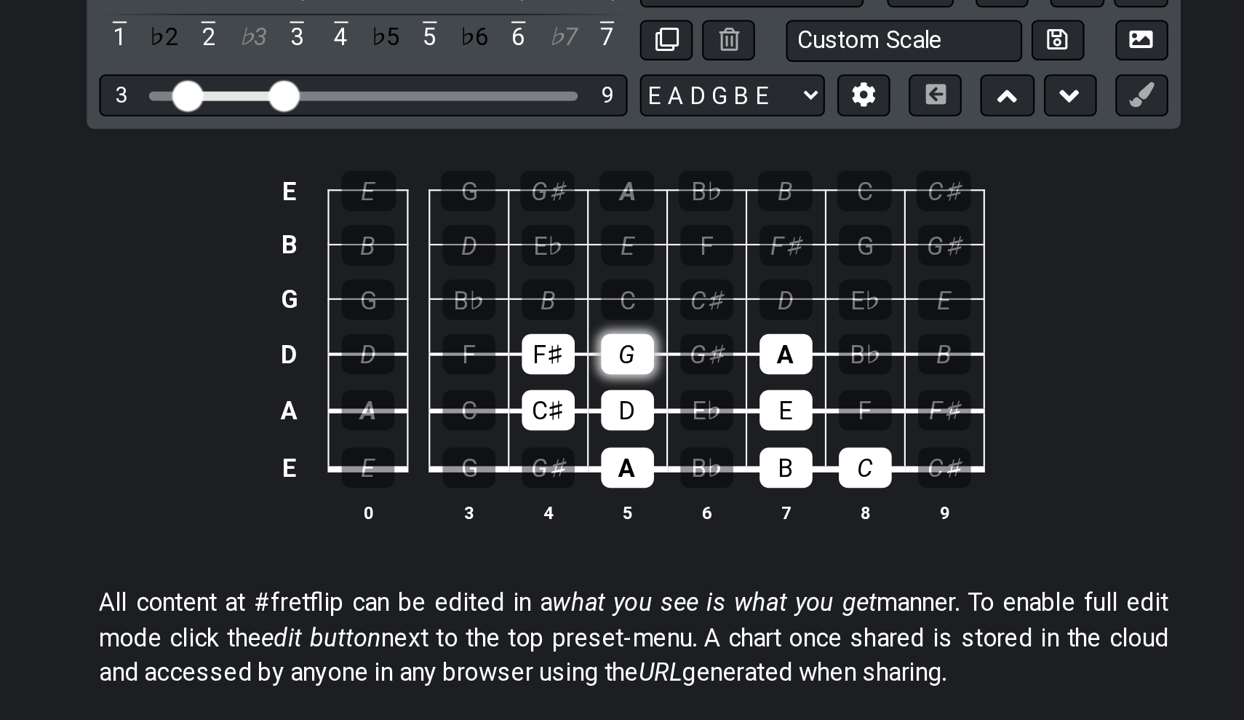
click at [607, 284] on div "G" at bounding box center [619, 293] width 25 height 19
click at [644, 284] on div "G♯" at bounding box center [656, 293] width 25 height 19
click at [712, 320] on td "C" at bounding box center [730, 334] width 37 height 28
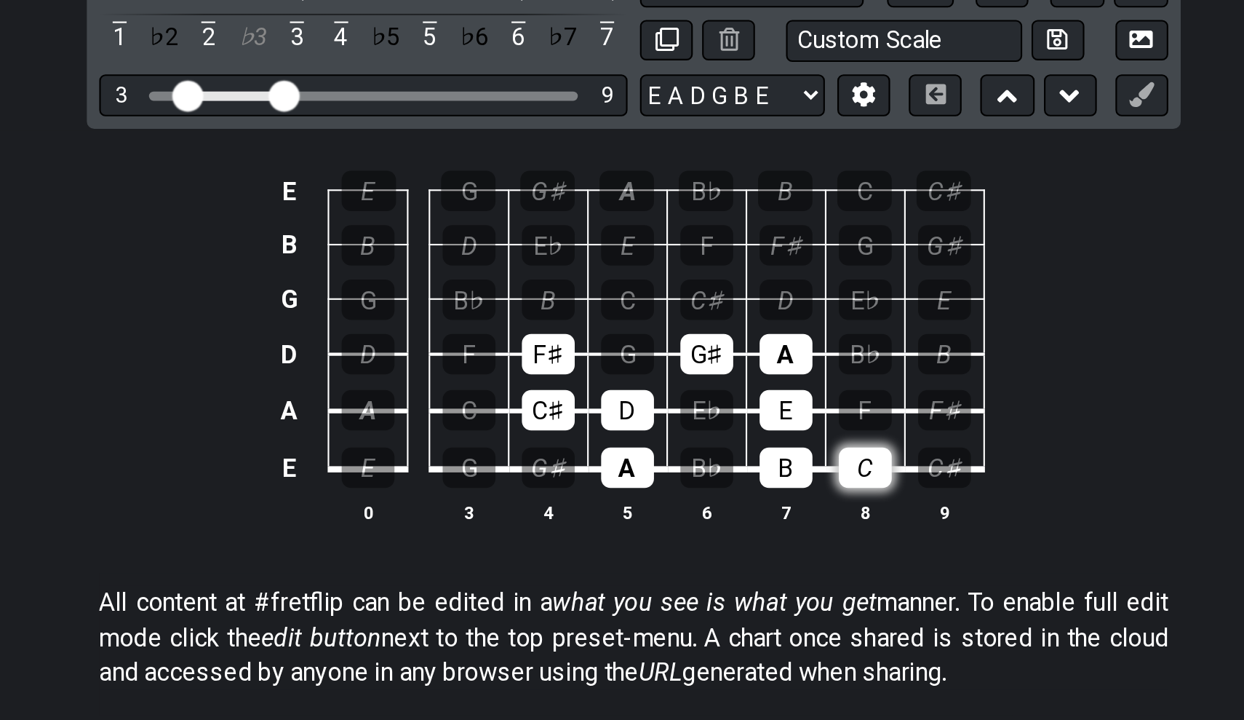
click at [718, 337] on div "C" at bounding box center [730, 346] width 25 height 19
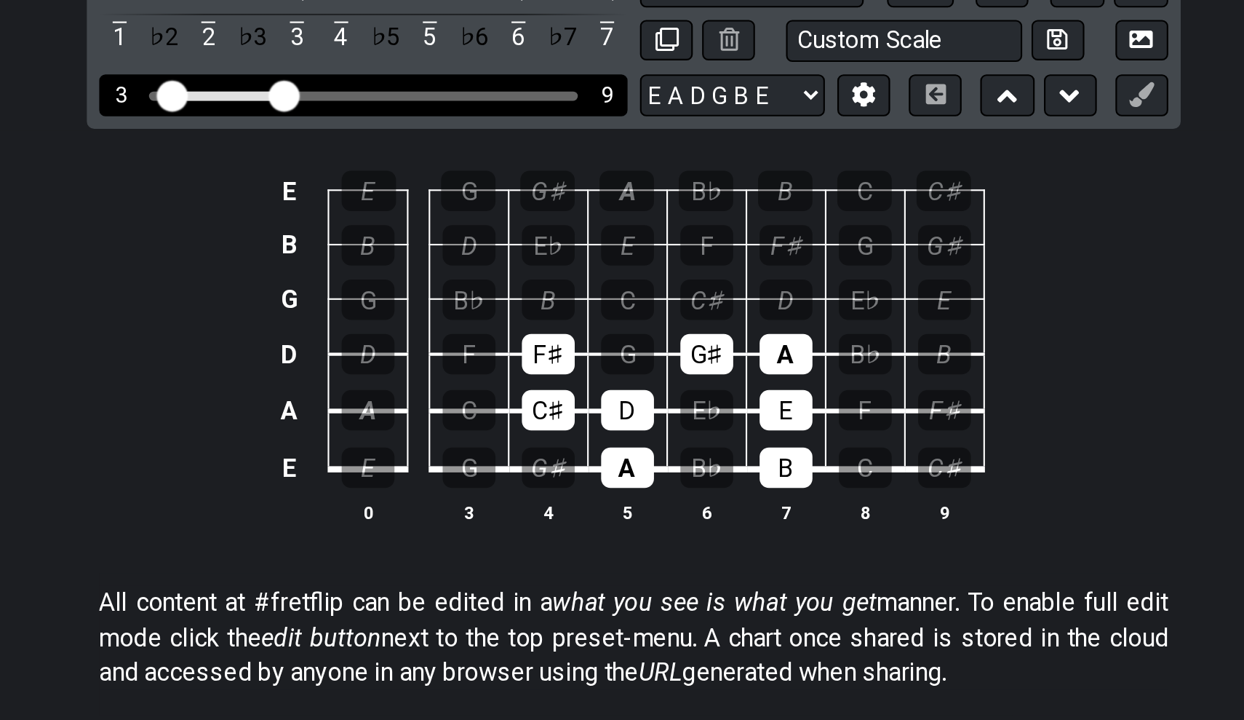
click at [392, 171] on input "Visible fret range" at bounding box center [495, 171] width 207 height 0
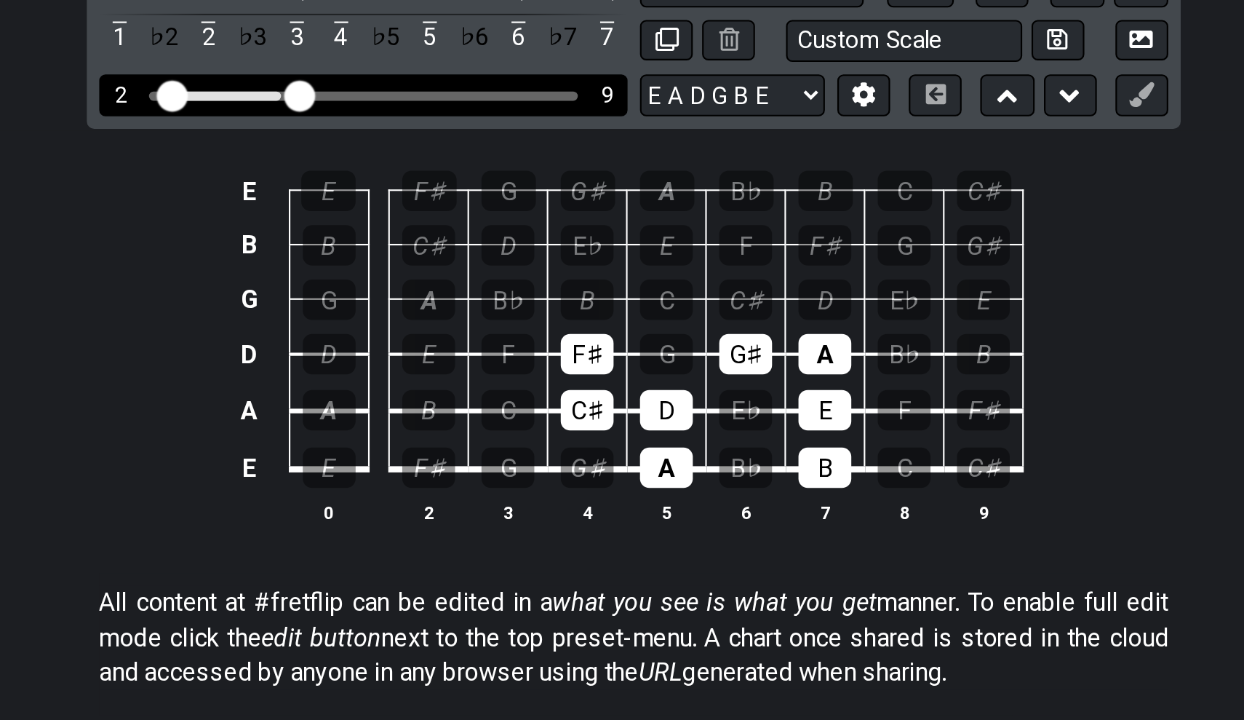
drag, startPoint x: 127, startPoint y: 44, endPoint x: 143, endPoint y: 44, distance: 15.3
click at [392, 171] on input "Visible fret range" at bounding box center [495, 171] width 207 height 0
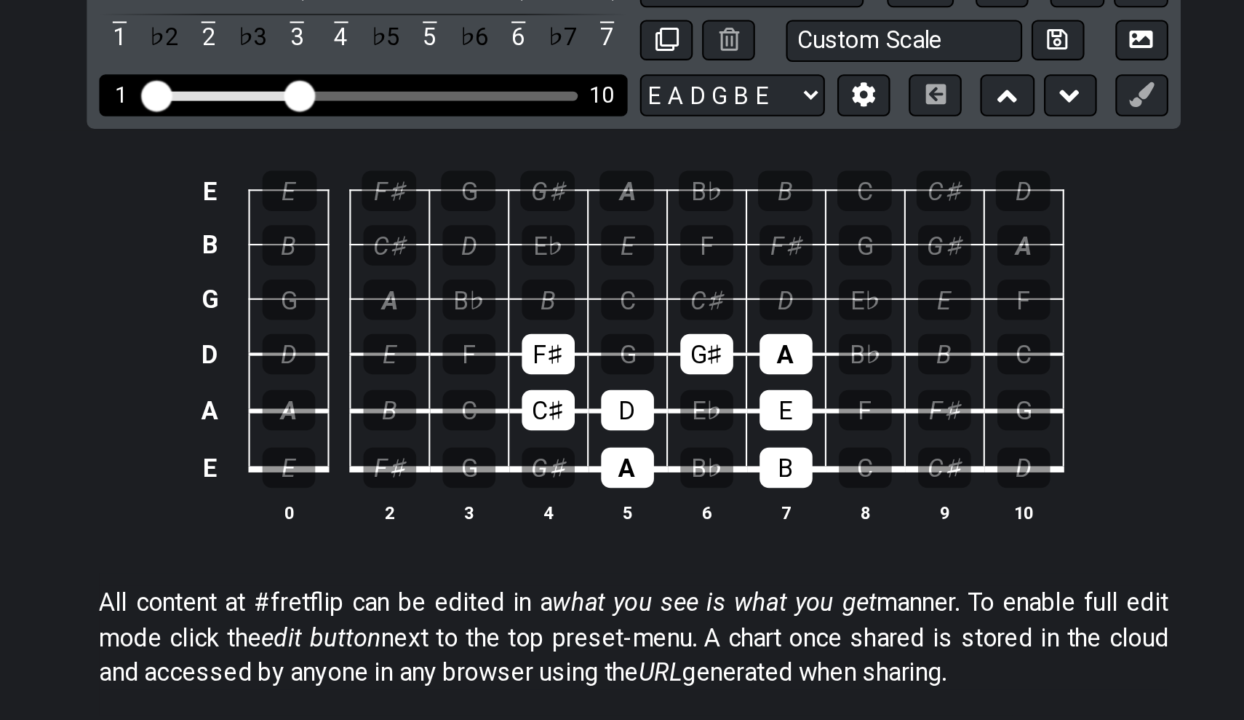
drag, startPoint x: 85, startPoint y: 41, endPoint x: 65, endPoint y: 40, distance: 20.4
click at [372, 162] on div "1 10" at bounding box center [495, 172] width 247 height 20
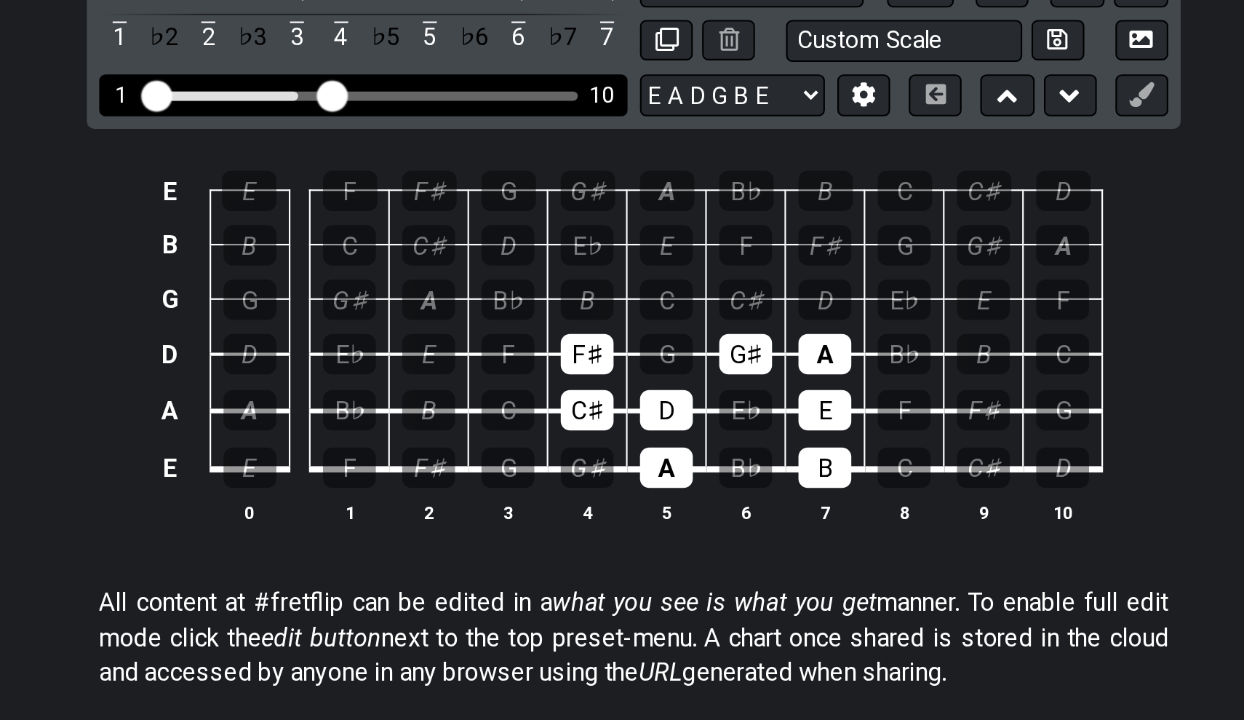
drag, startPoint x: 141, startPoint y: 40, endPoint x: 151, endPoint y: 40, distance: 10.2
click at [392, 171] on input "Visible fret range" at bounding box center [495, 171] width 207 height 0
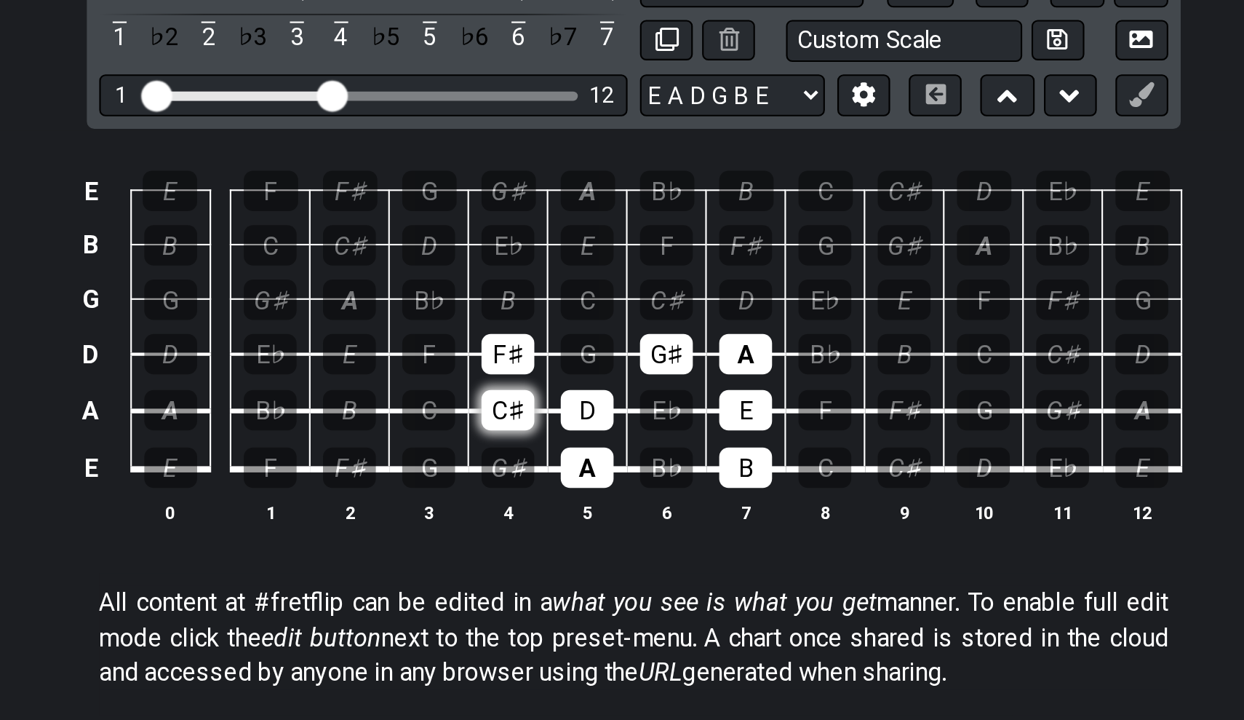
click at [551, 310] on div "C♯" at bounding box center [563, 319] width 25 height 19
click at [736, 337] on div "C♯" at bounding box center [748, 346] width 25 height 19
click at [551, 310] on div "C♯" at bounding box center [563, 319] width 25 height 19
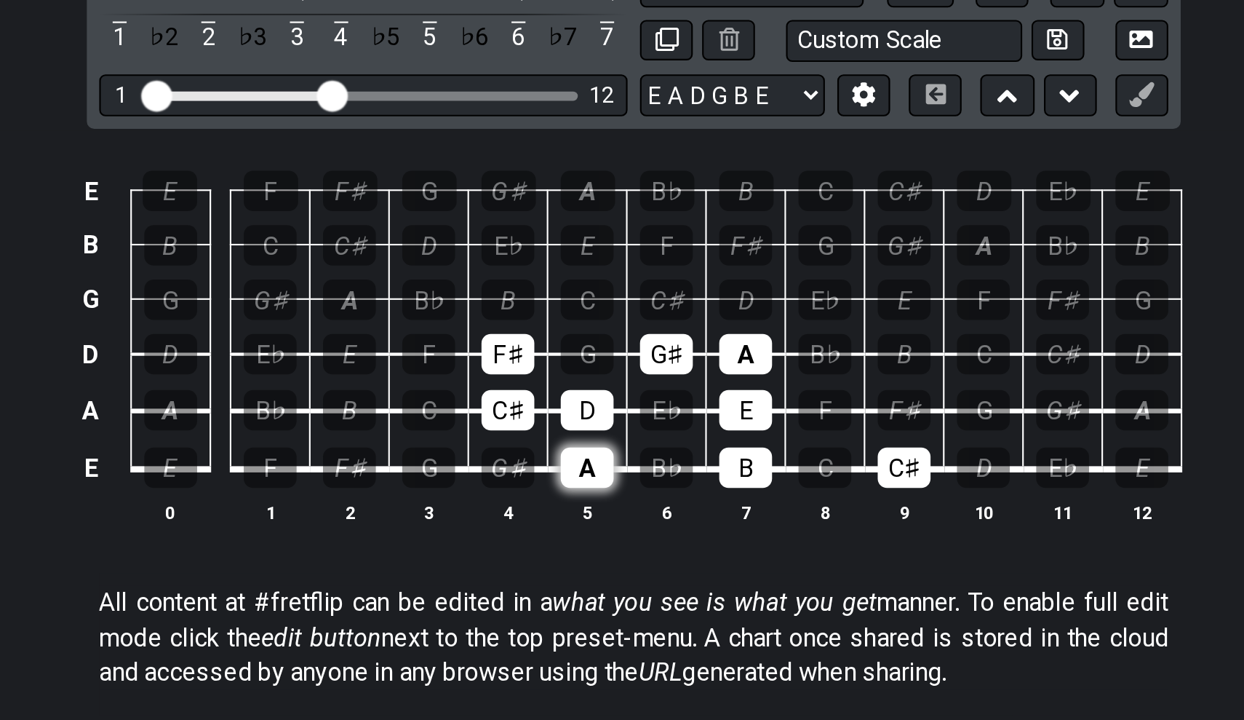
click at [588, 337] on div "A" at bounding box center [600, 346] width 25 height 19
click at [662, 337] on div "B" at bounding box center [674, 346] width 25 height 19
click at [588, 310] on div "D" at bounding box center [600, 319] width 25 height 19
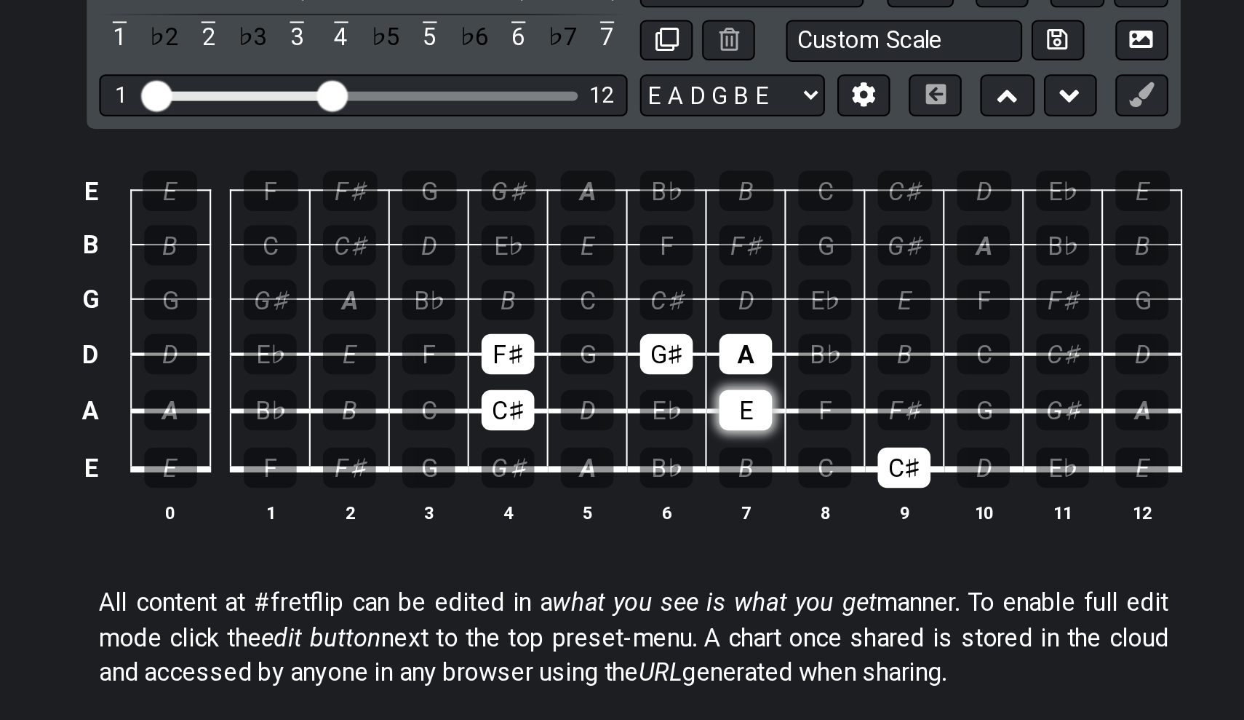
click at [662, 310] on div "E" at bounding box center [674, 319] width 25 height 19
click at [662, 284] on div "A" at bounding box center [674, 293] width 25 height 19
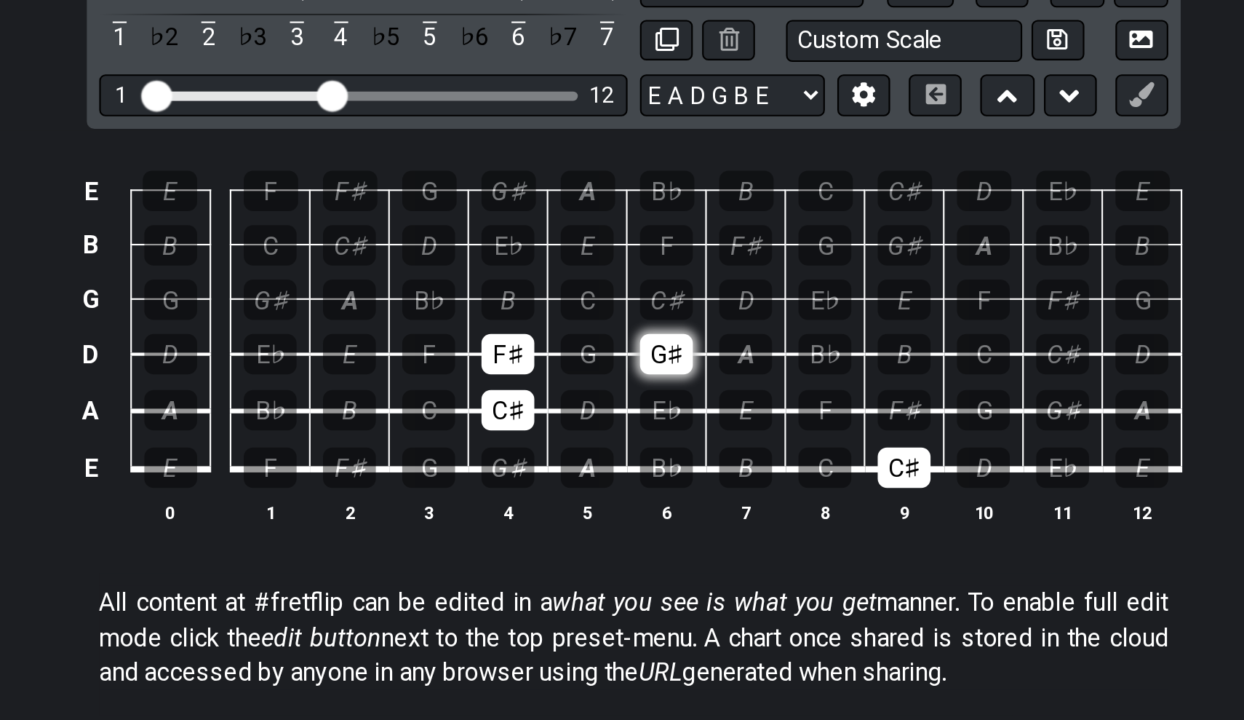
click at [625, 284] on div "G♯" at bounding box center [637, 293] width 25 height 19
click at [551, 284] on div "F♯" at bounding box center [563, 293] width 25 height 19
click at [588, 337] on div "A" at bounding box center [600, 346] width 25 height 19
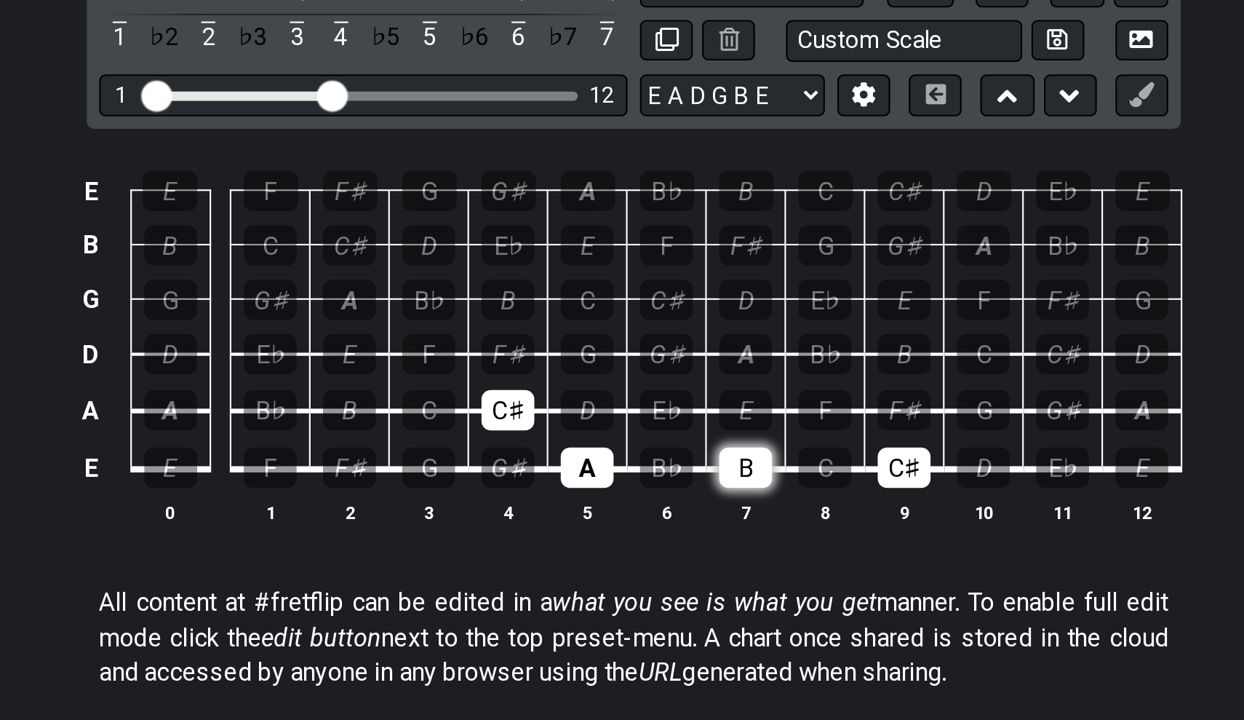
click at [662, 337] on div "B" at bounding box center [674, 346] width 25 height 19
click at [588, 310] on div "D" at bounding box center [600, 319] width 25 height 19
click at [662, 310] on div "E" at bounding box center [674, 319] width 25 height 19
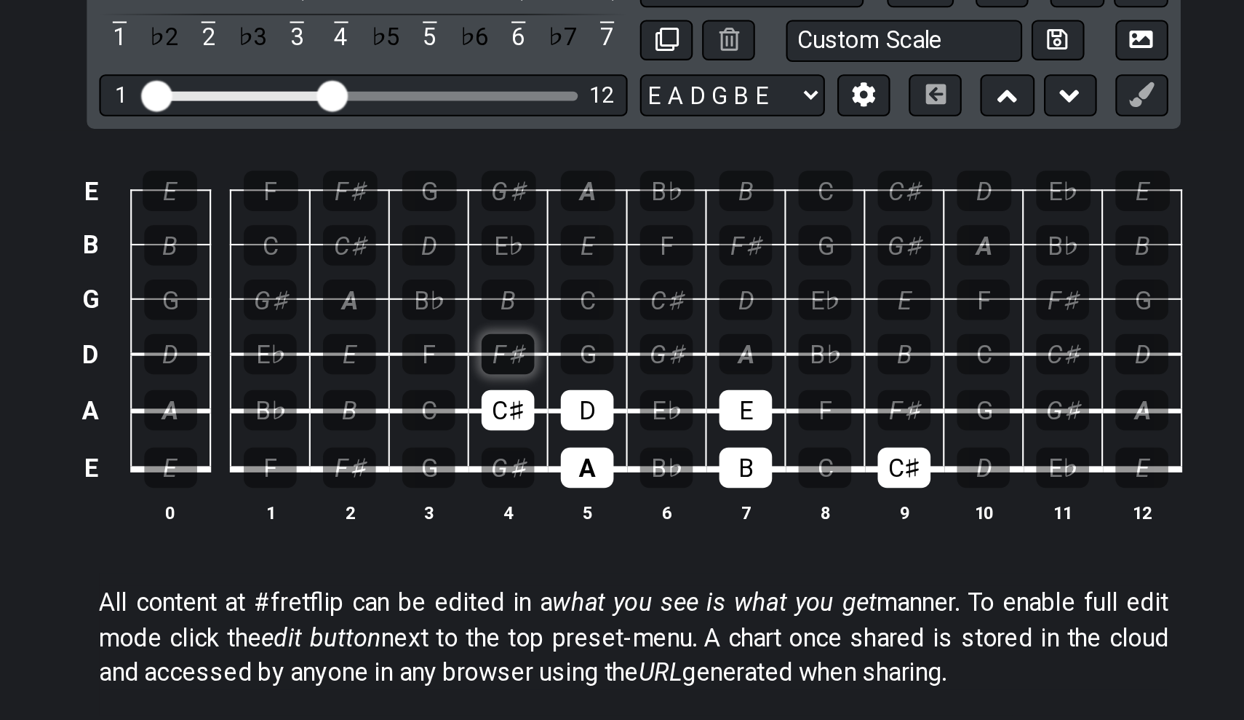
click at [551, 284] on div "F♯" at bounding box center [563, 293] width 25 height 19
click at [625, 284] on div "G♯" at bounding box center [637, 293] width 25 height 19
click at [662, 284] on div "A" at bounding box center [674, 293] width 25 height 19
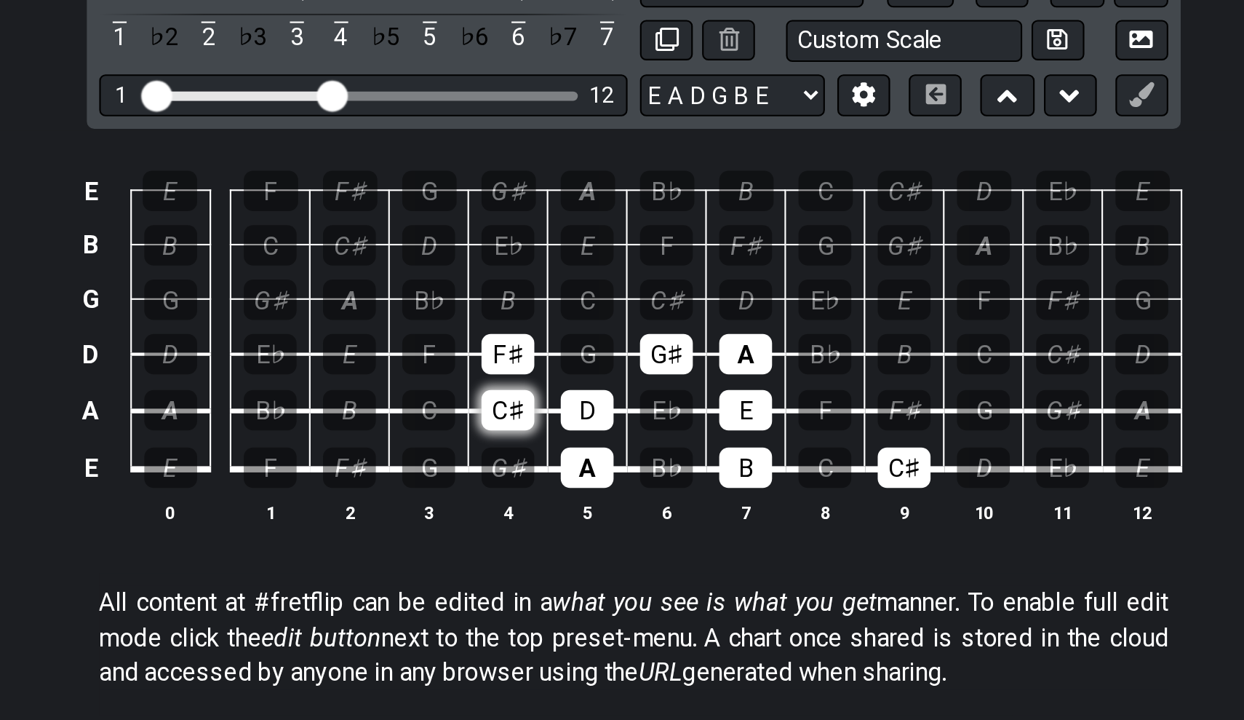
click at [551, 310] on div "C♯" at bounding box center [563, 319] width 25 height 19
click at [736, 310] on div "F♯" at bounding box center [748, 319] width 25 height 19
click at [551, 284] on div "F♯" at bounding box center [563, 293] width 25 height 19
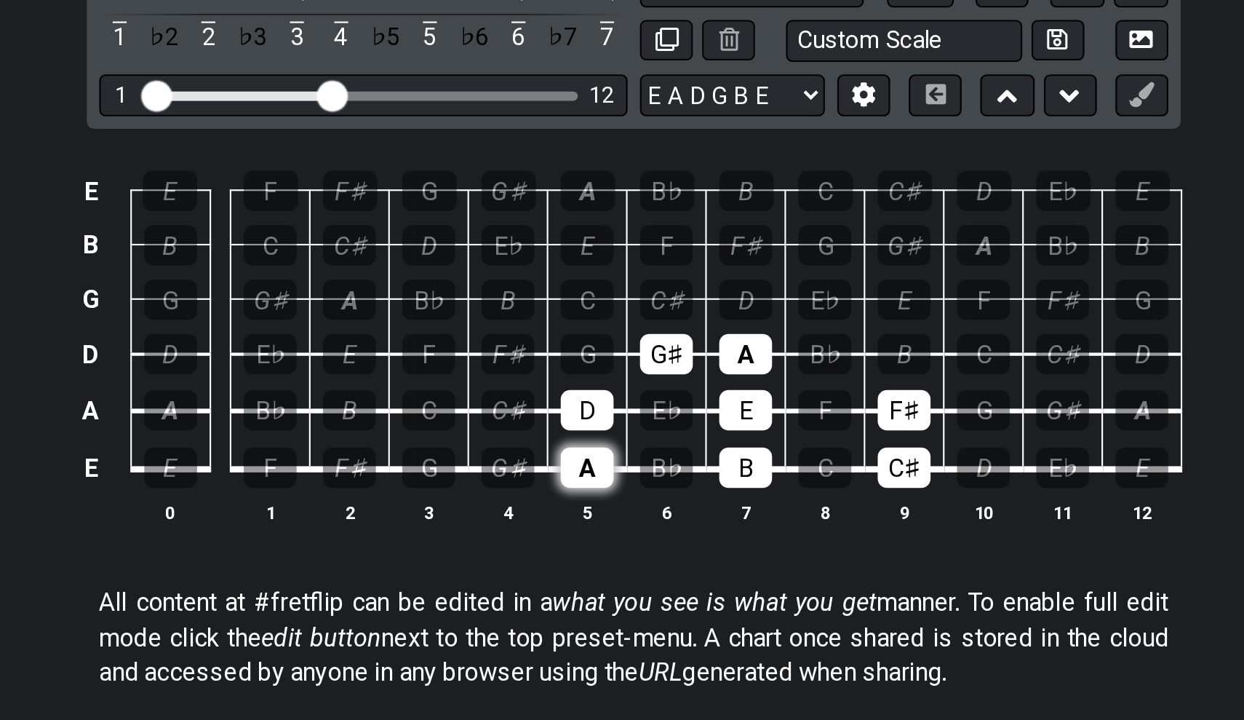
click at [588, 337] on div "A" at bounding box center [600, 346] width 25 height 19
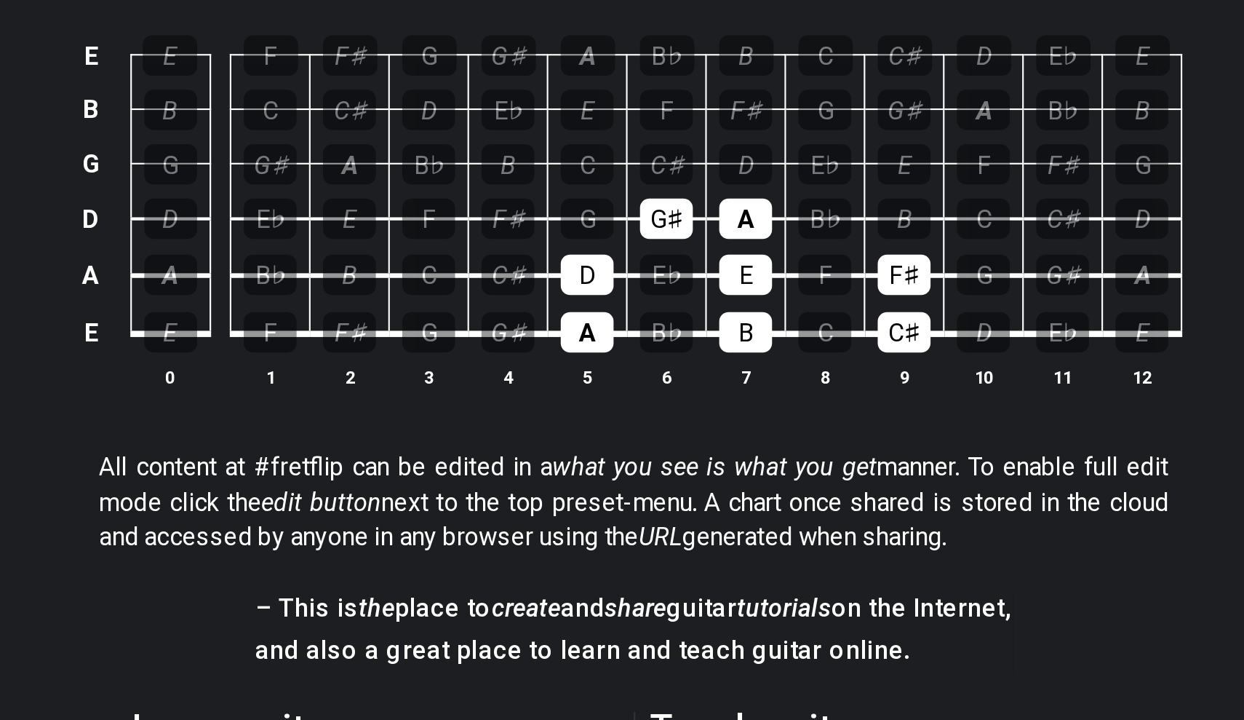
click at [545, 191] on td "G♯" at bounding box center [563, 203] width 37 height 25
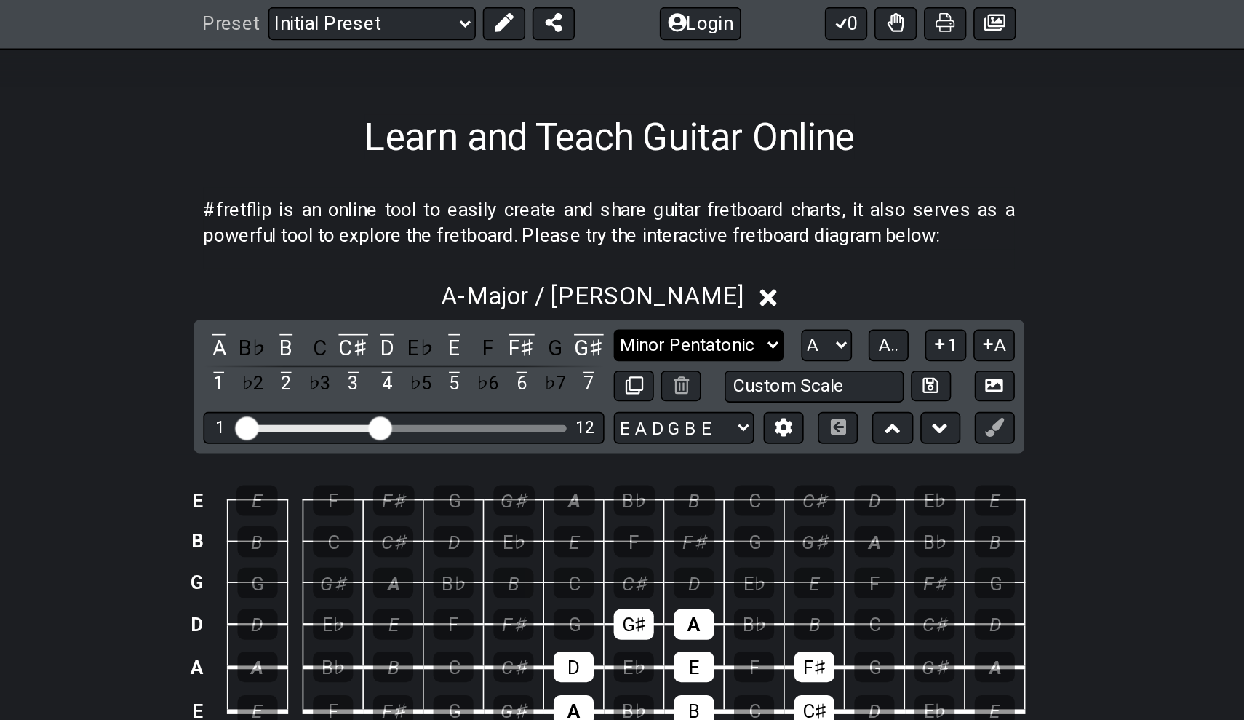
scroll to position [122, 0]
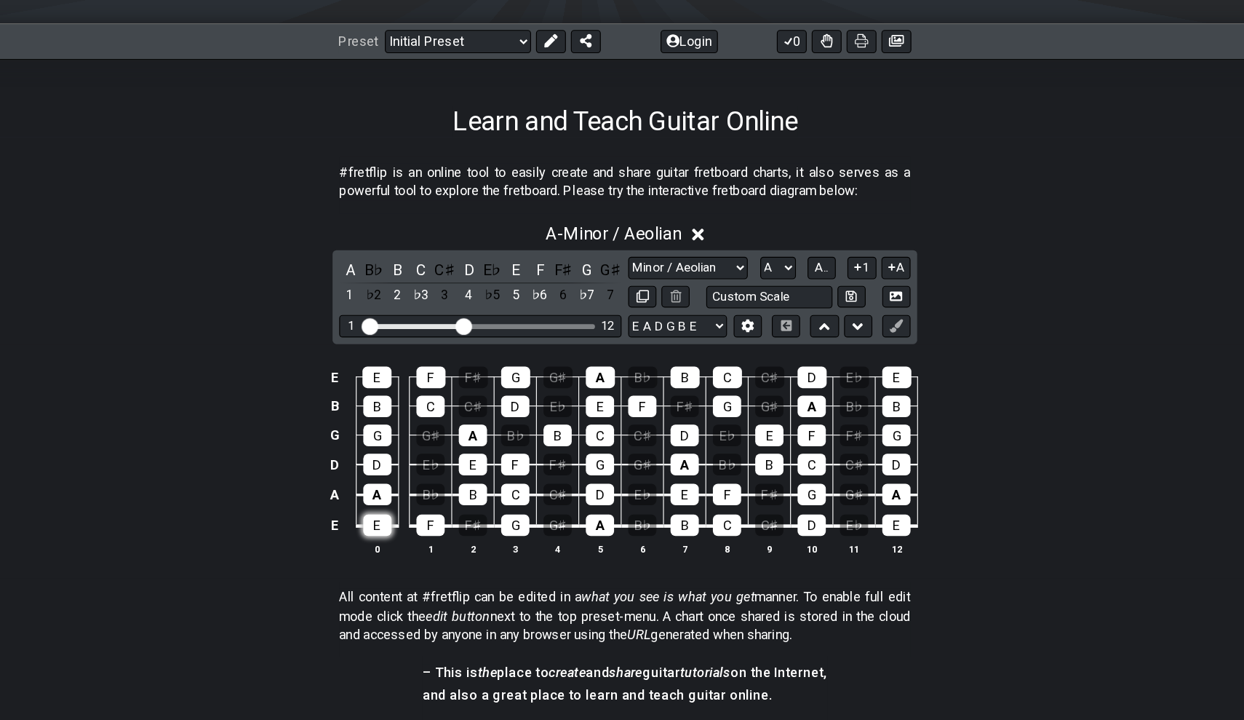
click at [393, 514] on div "E" at bounding box center [405, 523] width 25 height 19
click at [434, 497] on td "F" at bounding box center [452, 511] width 37 height 28
click at [393, 461] on div "D" at bounding box center [405, 470] width 25 height 19
click at [393, 435] on div "G" at bounding box center [405, 444] width 25 height 19
click at [393, 410] on div "B" at bounding box center [405, 419] width 25 height 19
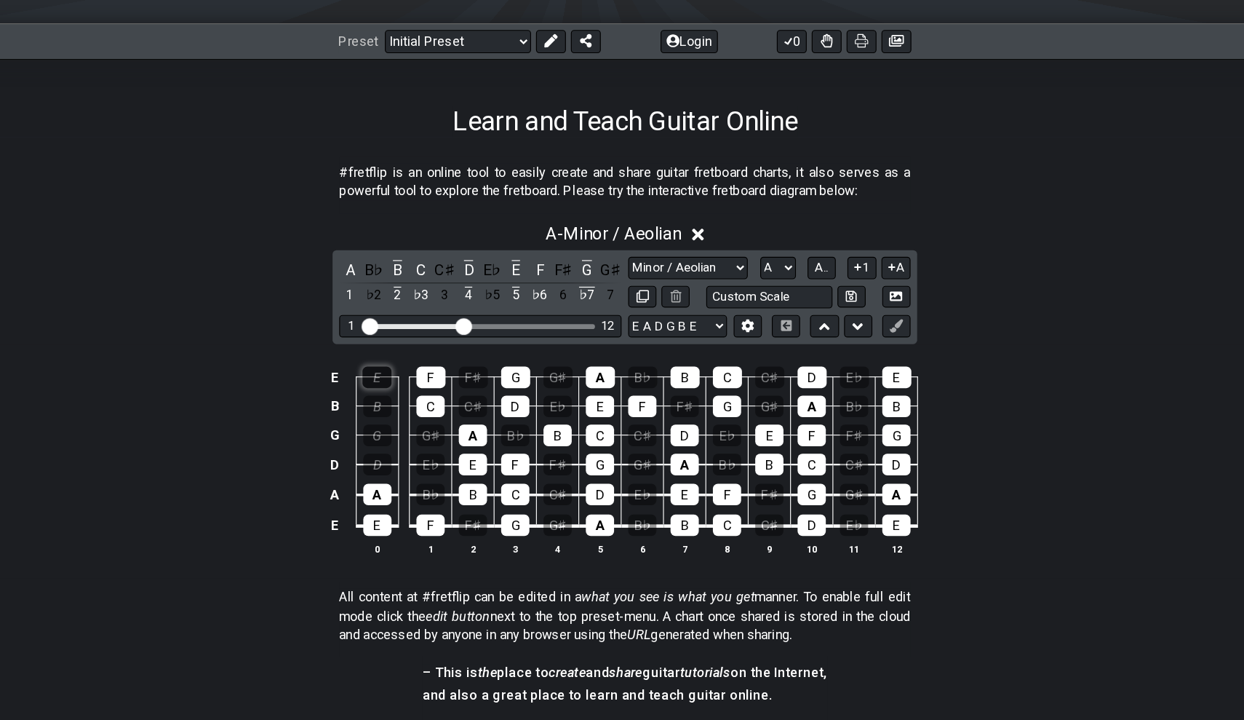
click at [392, 384] on div "E" at bounding box center [404, 393] width 25 height 19
click at [471, 445] on td "E" at bounding box center [489, 458] width 37 height 26
click at [477, 461] on div "E" at bounding box center [489, 470] width 25 height 19
click at [514, 461] on div "F" at bounding box center [526, 470] width 25 height 19
click at [477, 435] on div "A" at bounding box center [489, 444] width 25 height 19
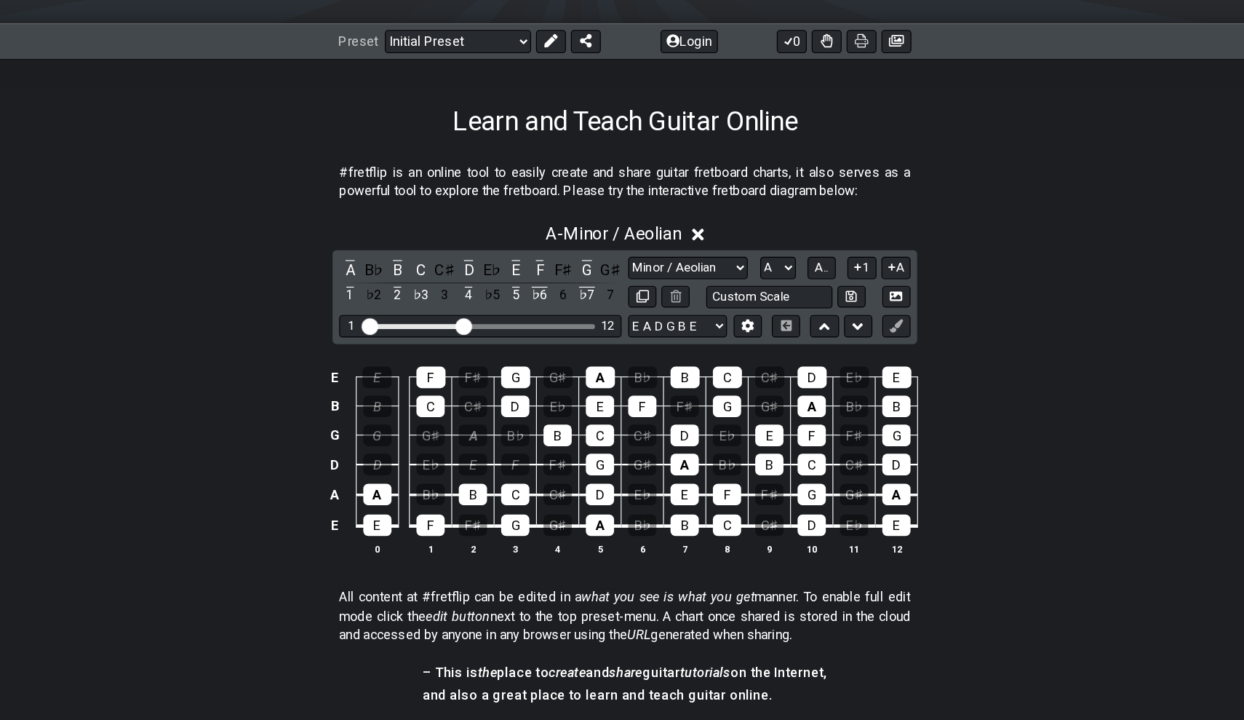
click at [434, 394] on td "C" at bounding box center [452, 406] width 37 height 25
click at [439, 410] on div "C" at bounding box center [451, 419] width 25 height 19
click at [393, 514] on div "E" at bounding box center [405, 523] width 25 height 19
click at [439, 514] on div "F" at bounding box center [451, 523] width 25 height 19
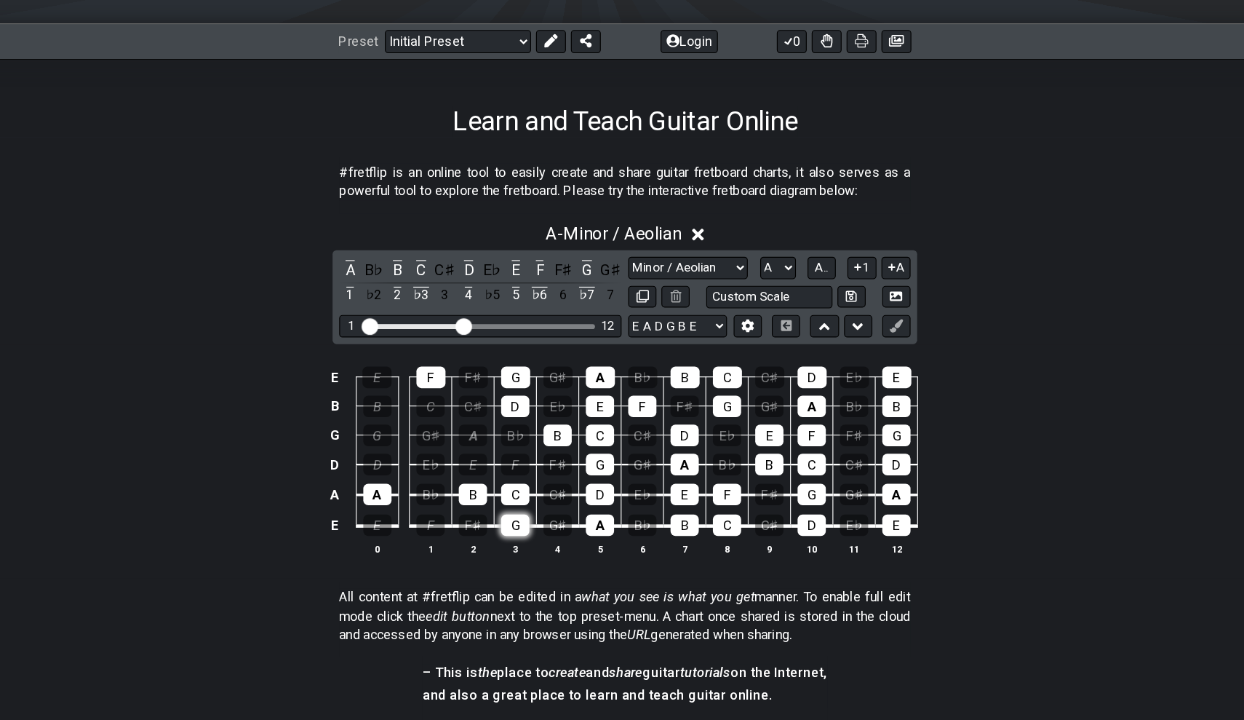
click at [514, 514] on div "G" at bounding box center [526, 523] width 25 height 19
click at [588, 514] on div "A" at bounding box center [600, 523] width 25 height 19
click at [662, 514] on div "B" at bounding box center [674, 523] width 25 height 19
click at [699, 514] on div "C" at bounding box center [711, 523] width 25 height 19
click at [773, 514] on div "D" at bounding box center [785, 523] width 25 height 19
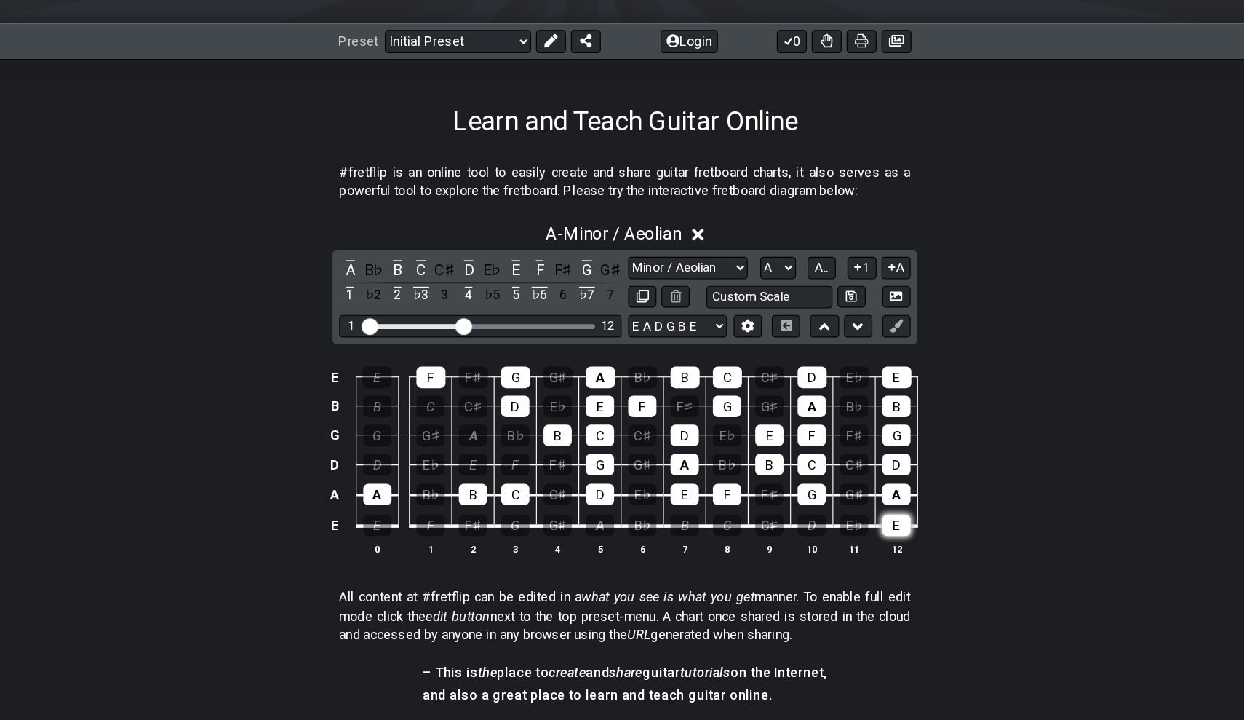
click at [848, 514] on div "E" at bounding box center [860, 523] width 25 height 19
click at [848, 461] on div "D" at bounding box center [860, 470] width 25 height 19
click at [768, 470] on td "G" at bounding box center [786, 483] width 37 height 27
click at [773, 461] on div "C" at bounding box center [785, 470] width 25 height 19
click at [736, 461] on div "B" at bounding box center [748, 470] width 25 height 19
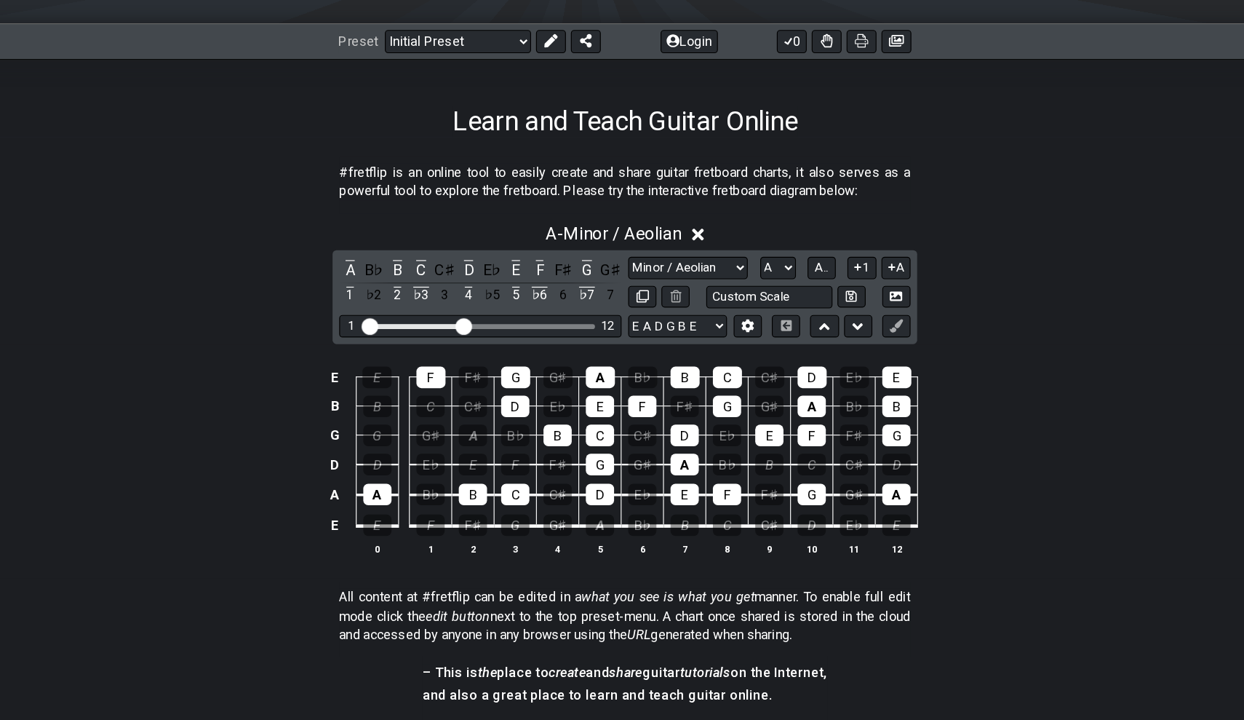
click at [656, 445] on td "A" at bounding box center [674, 458] width 37 height 26
click at [662, 461] on div "A" at bounding box center [674, 470] width 25 height 19
click at [588, 461] on div "G" at bounding box center [600, 470] width 25 height 19
click at [582, 445] on td "G" at bounding box center [600, 458] width 37 height 26
click at [551, 435] on div "B" at bounding box center [563, 444] width 25 height 19
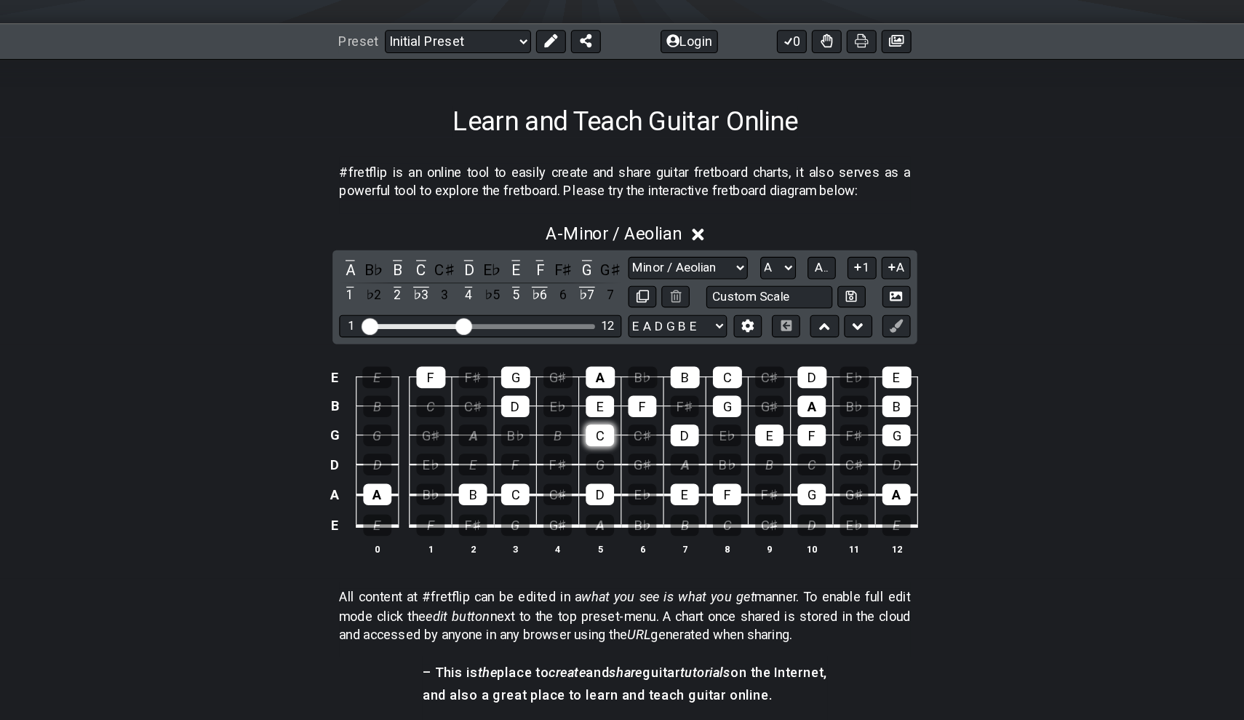
click at [588, 435] on div "C" at bounding box center [600, 444] width 25 height 19
select select "Melodic Minor"
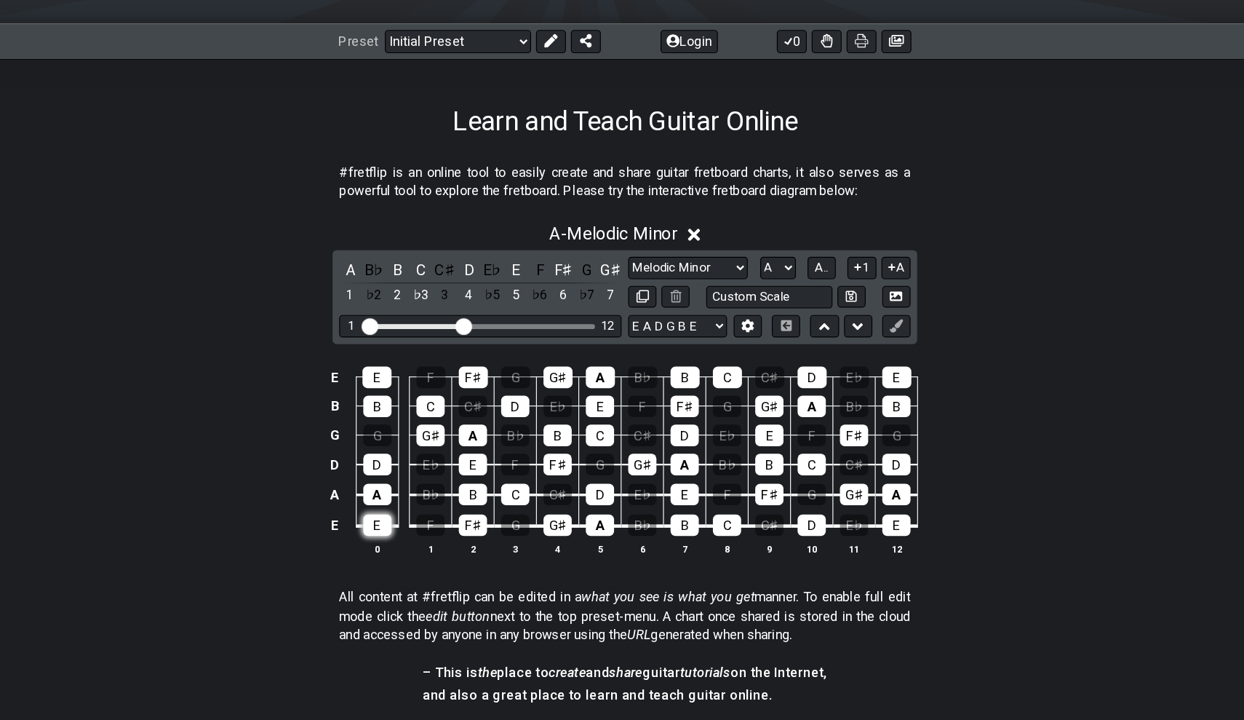
click at [393, 514] on div "E" at bounding box center [405, 523] width 25 height 19
click at [477, 514] on div "F♯" at bounding box center [489, 523] width 25 height 19
click at [393, 514] on div "E" at bounding box center [405, 523] width 25 height 19
click at [545, 536] on th "4" at bounding box center [563, 543] width 37 height 15
click at [551, 514] on div "G♯" at bounding box center [563, 523] width 25 height 19
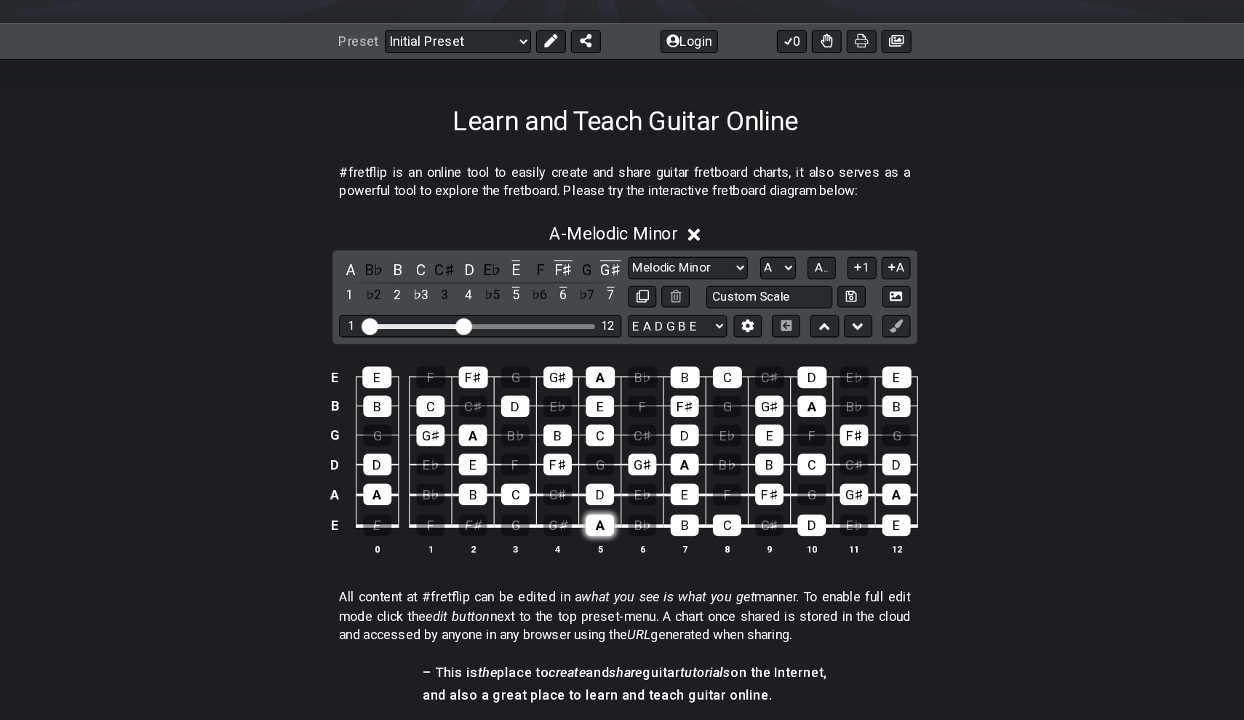
click at [588, 514] on div "A" at bounding box center [600, 523] width 25 height 19
click at [662, 514] on div "B" at bounding box center [674, 523] width 25 height 19
click at [656, 497] on td "B" at bounding box center [674, 511] width 37 height 28
click at [699, 514] on div "C" at bounding box center [711, 523] width 25 height 19
click at [773, 514] on div "D" at bounding box center [785, 523] width 25 height 19
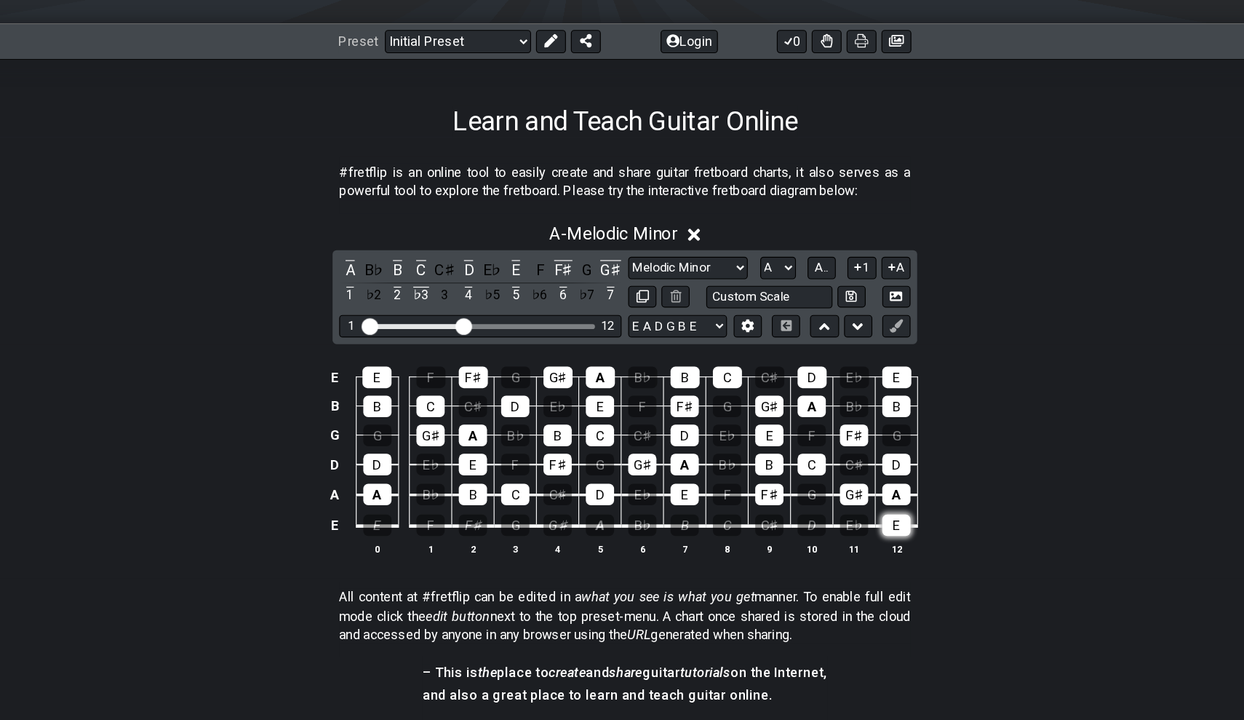
click at [848, 514] on div "E" at bounding box center [860, 523] width 25 height 19
click at [773, 461] on div "C" at bounding box center [785, 470] width 25 height 19
click at [736, 461] on div "B" at bounding box center [748, 470] width 25 height 19
click at [662, 461] on div "A" at bounding box center [674, 470] width 25 height 19
click at [625, 461] on div "G♯" at bounding box center [637, 470] width 25 height 19
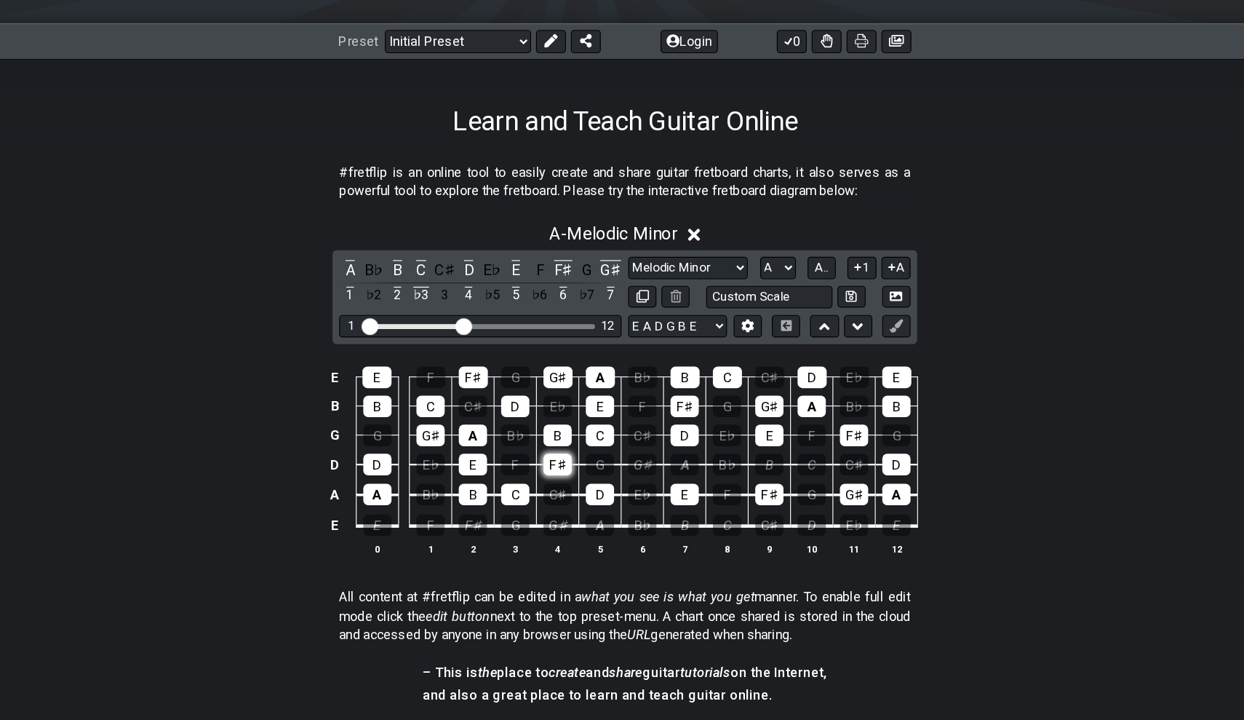
click at [551, 461] on div "F♯" at bounding box center [563, 470] width 25 height 19
click at [551, 435] on div "B" at bounding box center [563, 444] width 25 height 19
click at [477, 461] on div "E" at bounding box center [489, 470] width 25 height 19
click at [477, 435] on div "A" at bounding box center [489, 444] width 25 height 19
click at [439, 435] on div "G♯" at bounding box center [451, 444] width 25 height 19
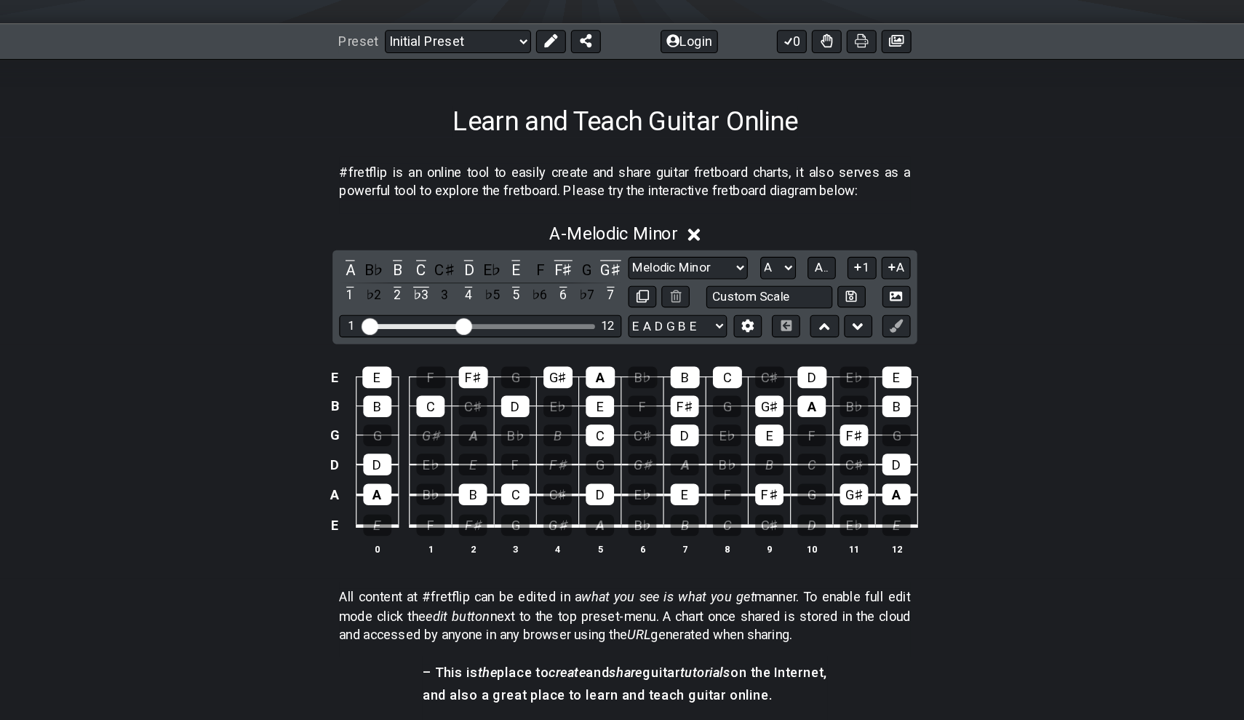
click at [386, 445] on td "D" at bounding box center [404, 458] width 37 height 26
click at [393, 461] on div "D" at bounding box center [405, 470] width 25 height 19
click at [393, 410] on div "B" at bounding box center [405, 419] width 25 height 19
click at [392, 384] on div "E" at bounding box center [404, 393] width 25 height 19
click at [439, 410] on div "C" at bounding box center [451, 419] width 25 height 19
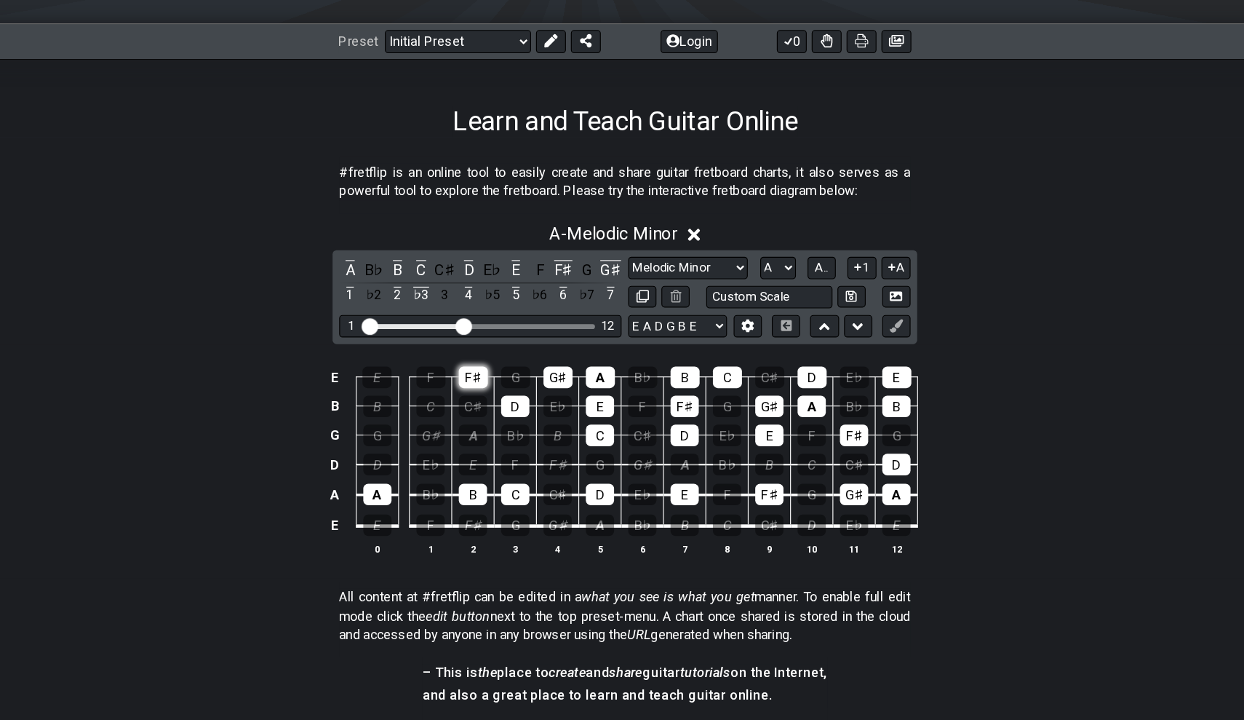
click at [477, 384] on div "F♯" at bounding box center [489, 393] width 25 height 19
click at [514, 410] on div "D" at bounding box center [526, 419] width 25 height 19
click at [551, 384] on div "G♯" at bounding box center [563, 393] width 25 height 19
click at [588, 384] on div "A" at bounding box center [600, 393] width 25 height 19
click at [588, 410] on div "E" at bounding box center [600, 419] width 25 height 19
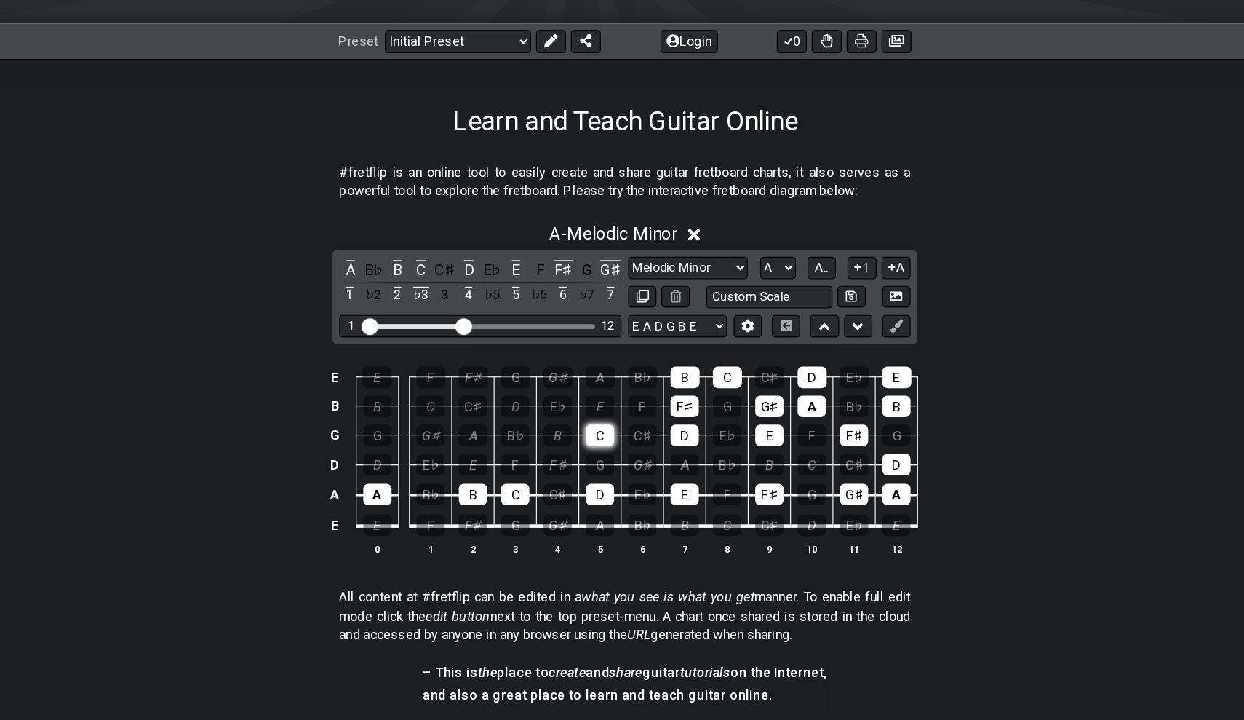
click at [588, 435] on div "C" at bounding box center [600, 444] width 25 height 19
click at [662, 410] on div "F♯" at bounding box center [674, 419] width 25 height 19
click at [656, 419] on td "D" at bounding box center [674, 431] width 37 height 25
click at [662, 435] on div "D" at bounding box center [674, 444] width 25 height 19
click at [662, 384] on div "B" at bounding box center [674, 393] width 25 height 19
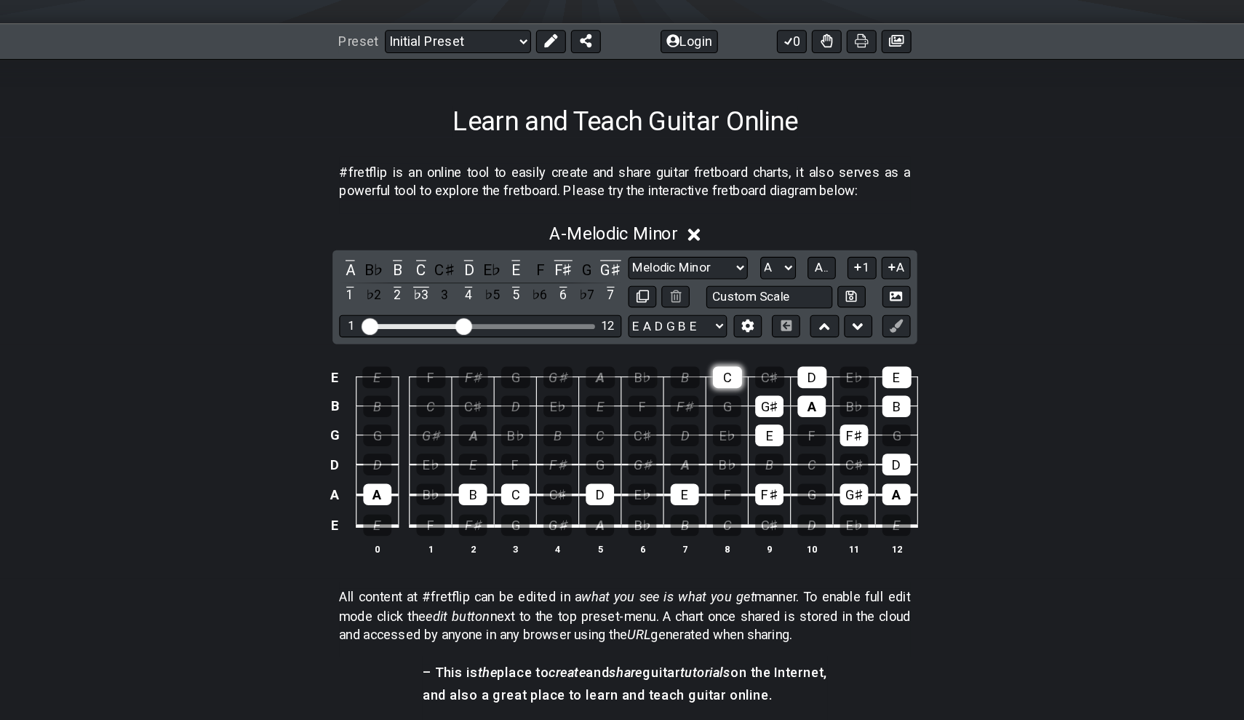
click at [699, 384] on div "C" at bounding box center [711, 393] width 25 height 19
click at [736, 410] on div "G♯" at bounding box center [748, 419] width 25 height 19
click at [736, 435] on div "E" at bounding box center [748, 444] width 25 height 19
click at [773, 410] on div "A" at bounding box center [785, 419] width 25 height 19
click at [773, 384] on div "D" at bounding box center [785, 393] width 25 height 19
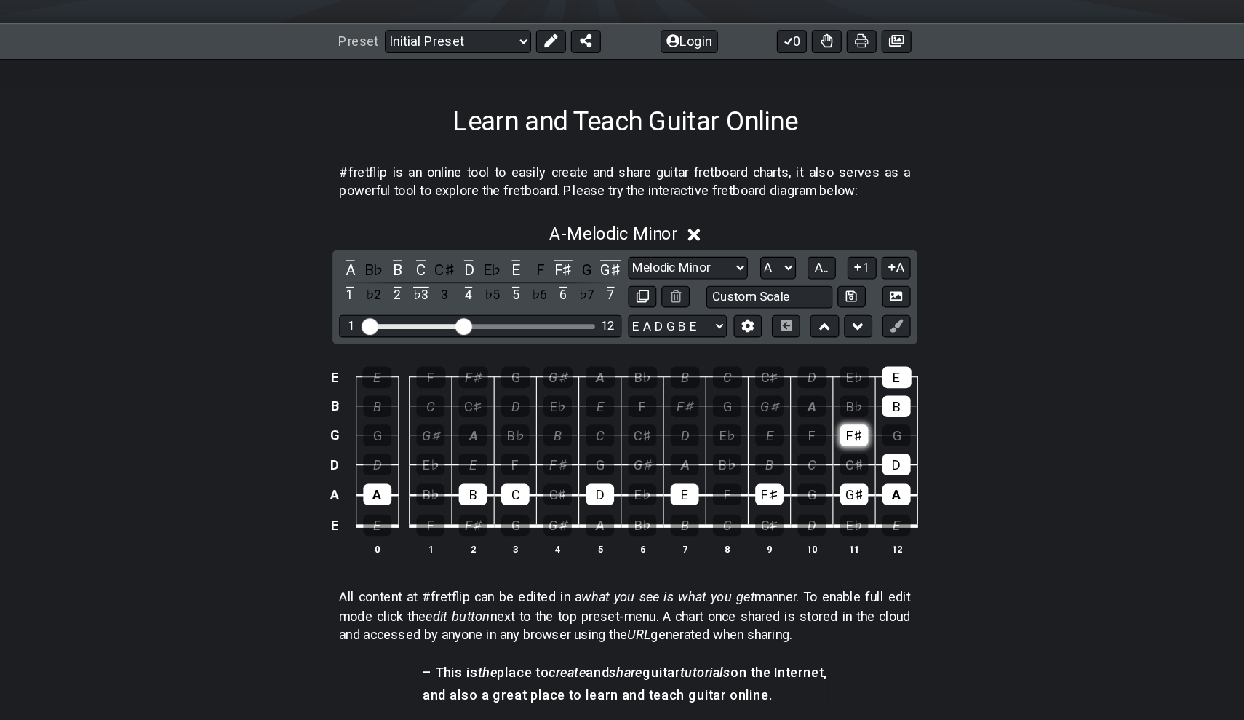
click at [810, 435] on div "F♯" at bounding box center [822, 444] width 25 height 19
click at [848, 461] on div "D" at bounding box center [860, 470] width 25 height 19
click at [842, 394] on td "B" at bounding box center [860, 406] width 37 height 25
click at [848, 384] on div "E" at bounding box center [860, 393] width 25 height 19
click at [848, 410] on div "B" at bounding box center [860, 419] width 25 height 19
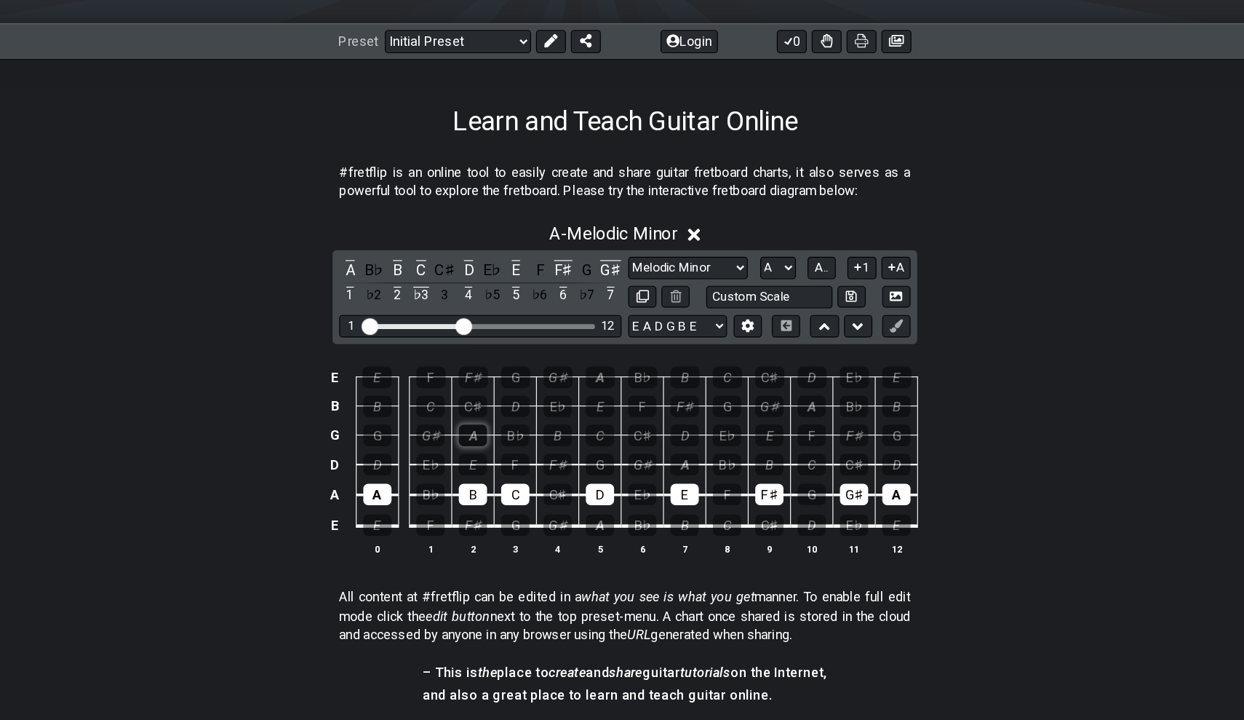
click at [477, 435] on div "A" at bounding box center [489, 444] width 25 height 19
click at [551, 435] on div "B" at bounding box center [563, 444] width 25 height 19
click at [588, 435] on div "C" at bounding box center [600, 444] width 25 height 19
click at [514, 410] on div "D" at bounding box center [526, 419] width 25 height 19
click at [582, 419] on td "C" at bounding box center [600, 431] width 37 height 25
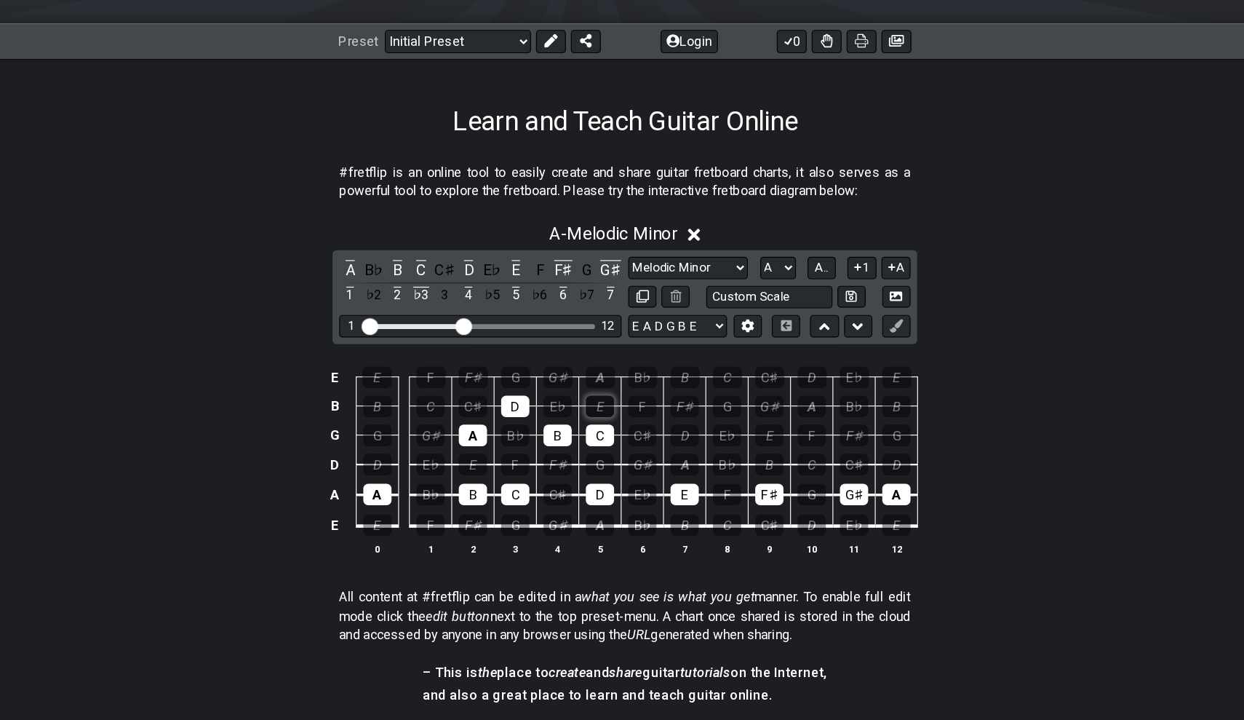
click at [588, 410] on div "E" at bounding box center [600, 419] width 25 height 19
click at [662, 410] on div "F♯" at bounding box center [674, 419] width 25 height 19
click at [625, 410] on div "F" at bounding box center [637, 419] width 25 height 19
click at [662, 410] on div "F♯" at bounding box center [674, 419] width 25 height 19
click at [625, 410] on div "F" at bounding box center [637, 419] width 25 height 19
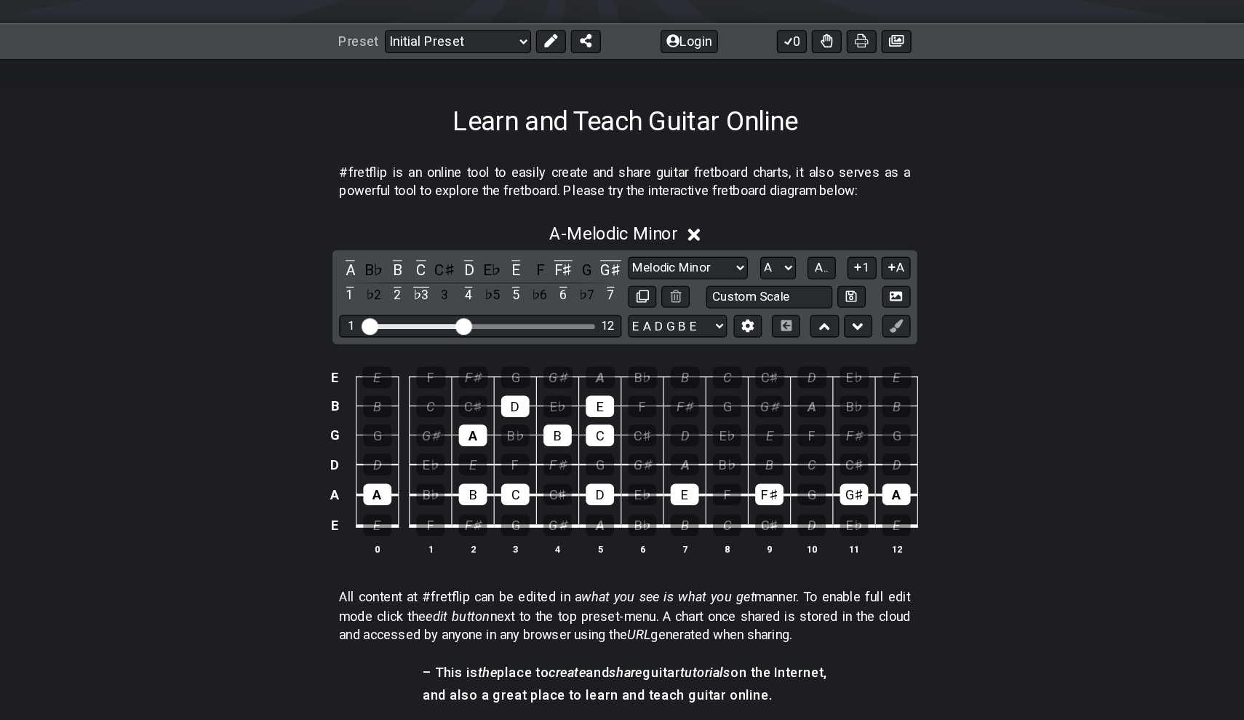
click at [656, 394] on td "F♯" at bounding box center [674, 406] width 37 height 25
click at [662, 410] on div "F♯" at bounding box center [674, 419] width 25 height 19
click at [551, 384] on div "G♯" at bounding box center [563, 393] width 25 height 19
click at [477, 384] on div "F♯" at bounding box center [489, 393] width 25 height 19
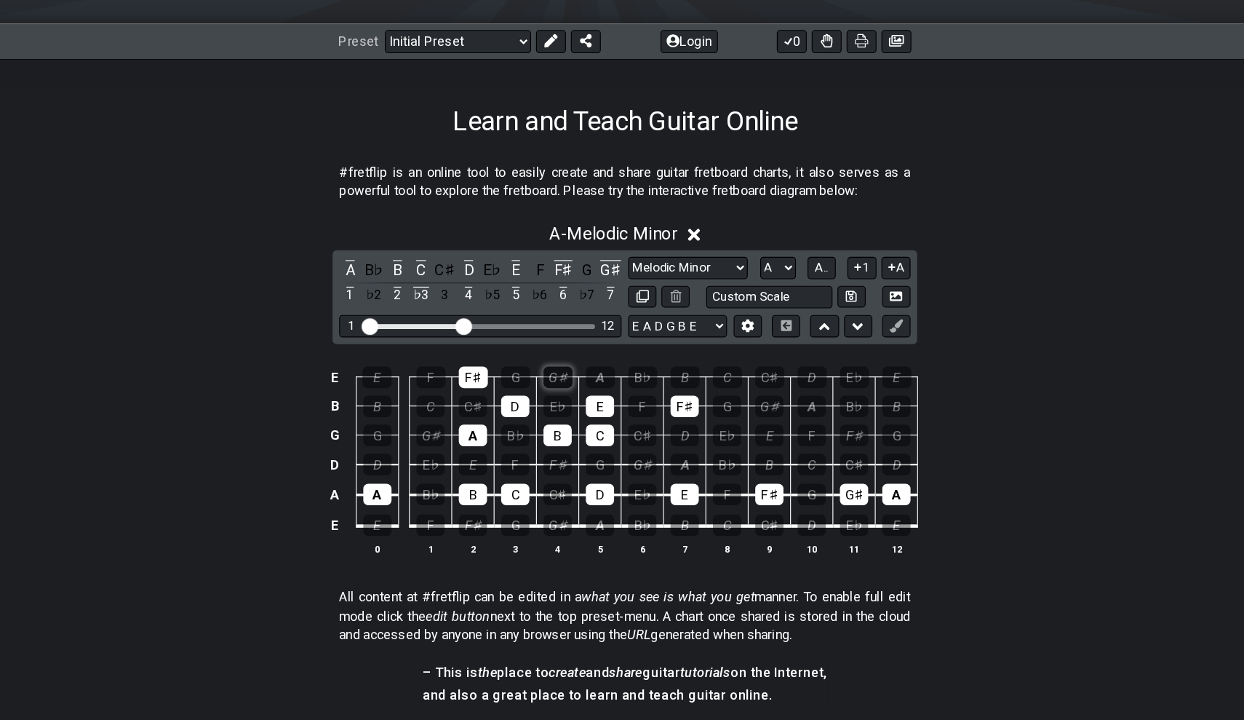
click at [551, 384] on div "G♯" at bounding box center [563, 393] width 25 height 19
click at [582, 368] on td "A" at bounding box center [600, 380] width 37 height 25
click at [588, 384] on div "A" at bounding box center [600, 393] width 25 height 19
click at [662, 410] on div "F♯" at bounding box center [674, 419] width 25 height 19
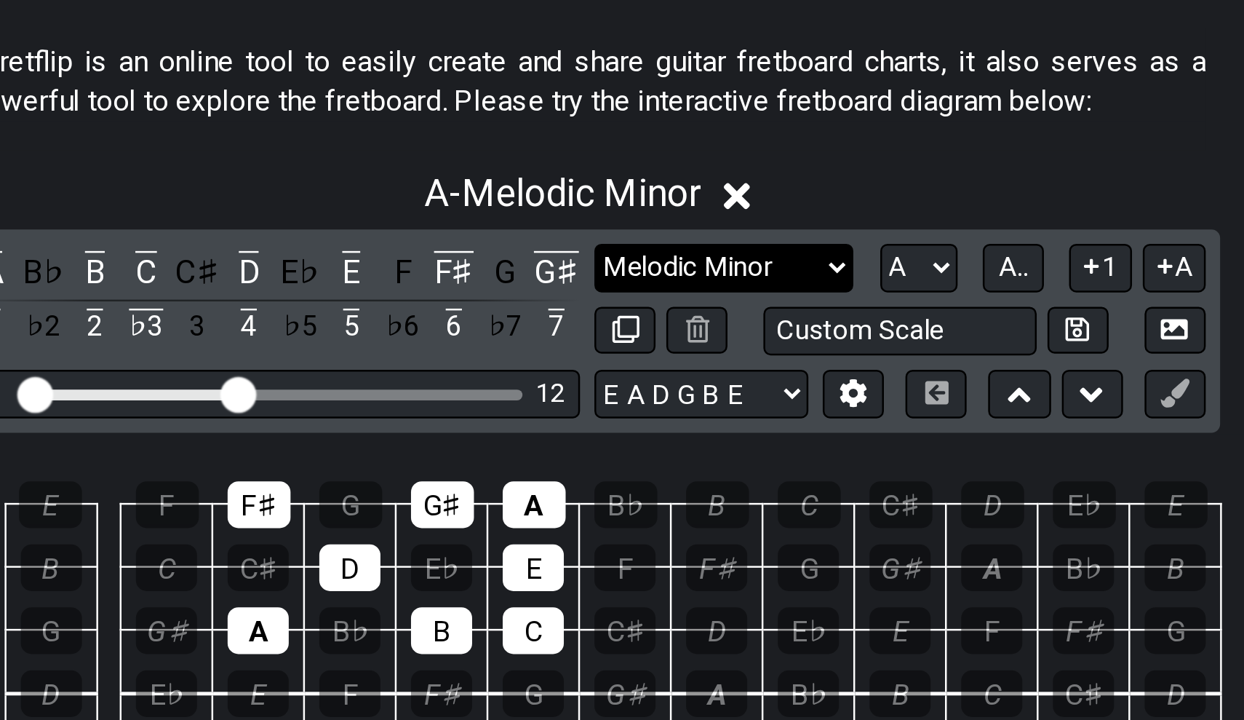
scroll to position [241, 0]
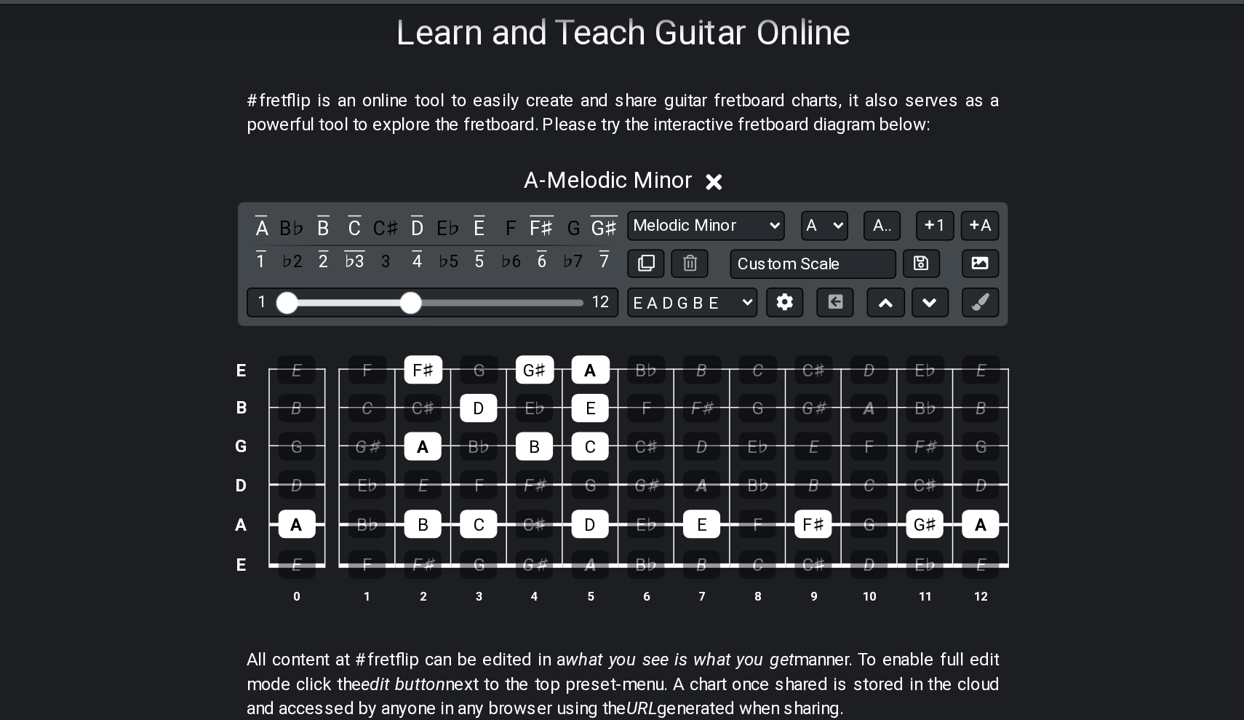
drag, startPoint x: 242, startPoint y: 76, endPoint x: 242, endPoint y: 45, distance: 30.6
click at [372, 88] on p "#fretflip is an online tool to easily create and share guitar fretboard charts,…" at bounding box center [622, 104] width 501 height 33
